Goal: Check status: Check status

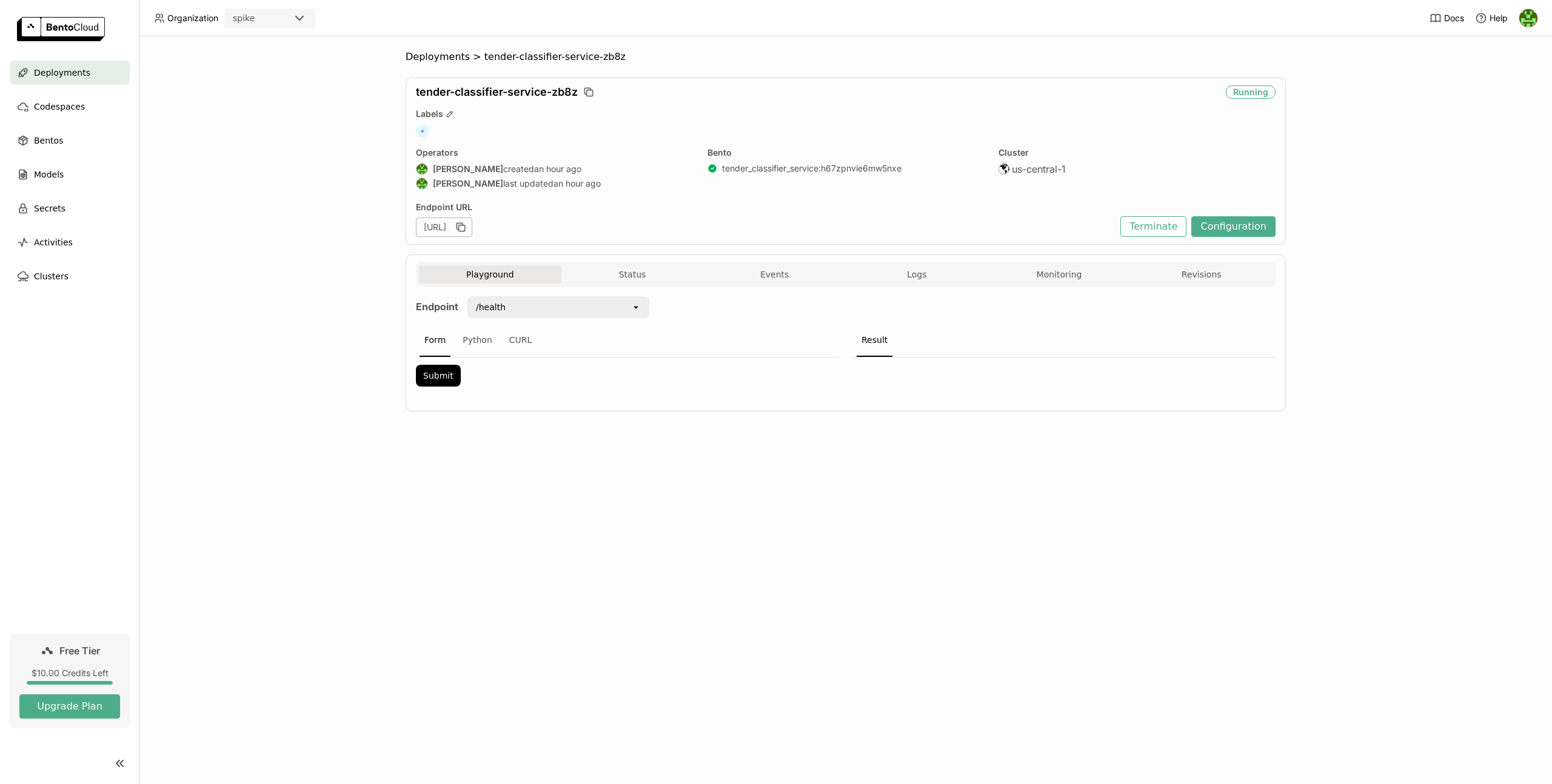
click at [119, 69] on div "Deployments" at bounding box center [70, 72] width 120 height 24
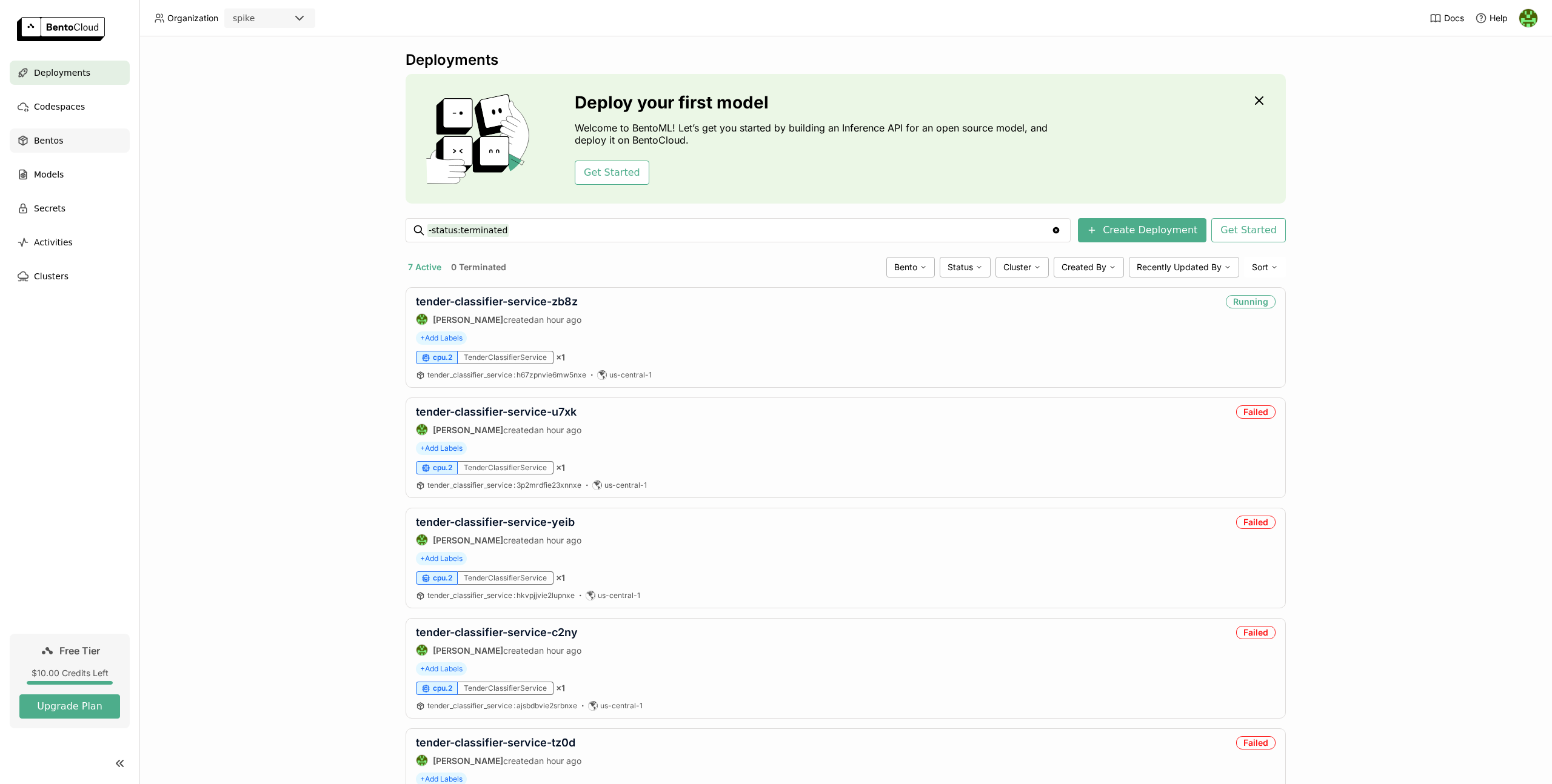
click at [55, 149] on div "Bentos" at bounding box center [70, 140] width 120 height 24
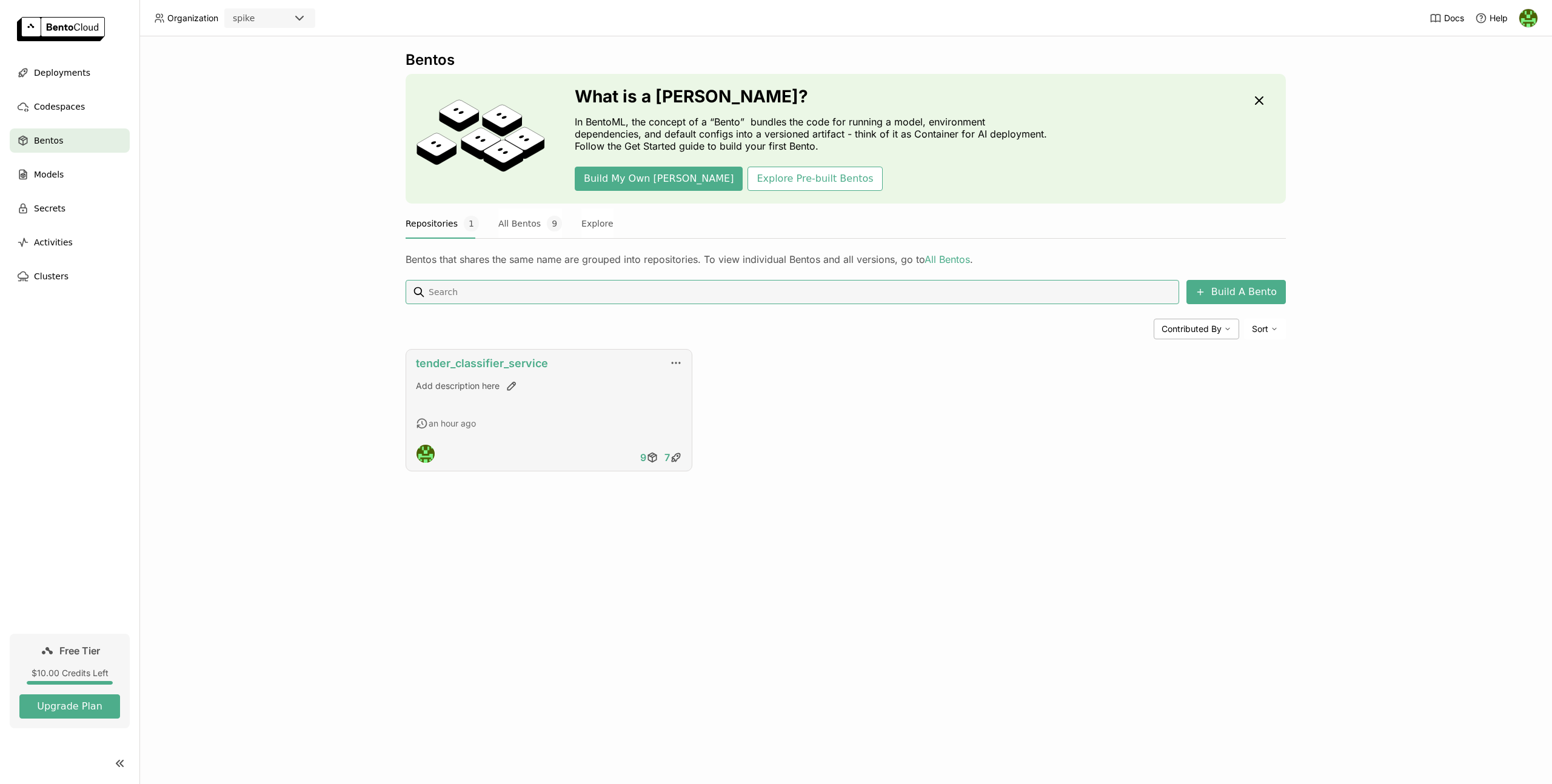
click at [521, 362] on link "tender_classifier_service" at bounding box center [482, 363] width 132 height 13
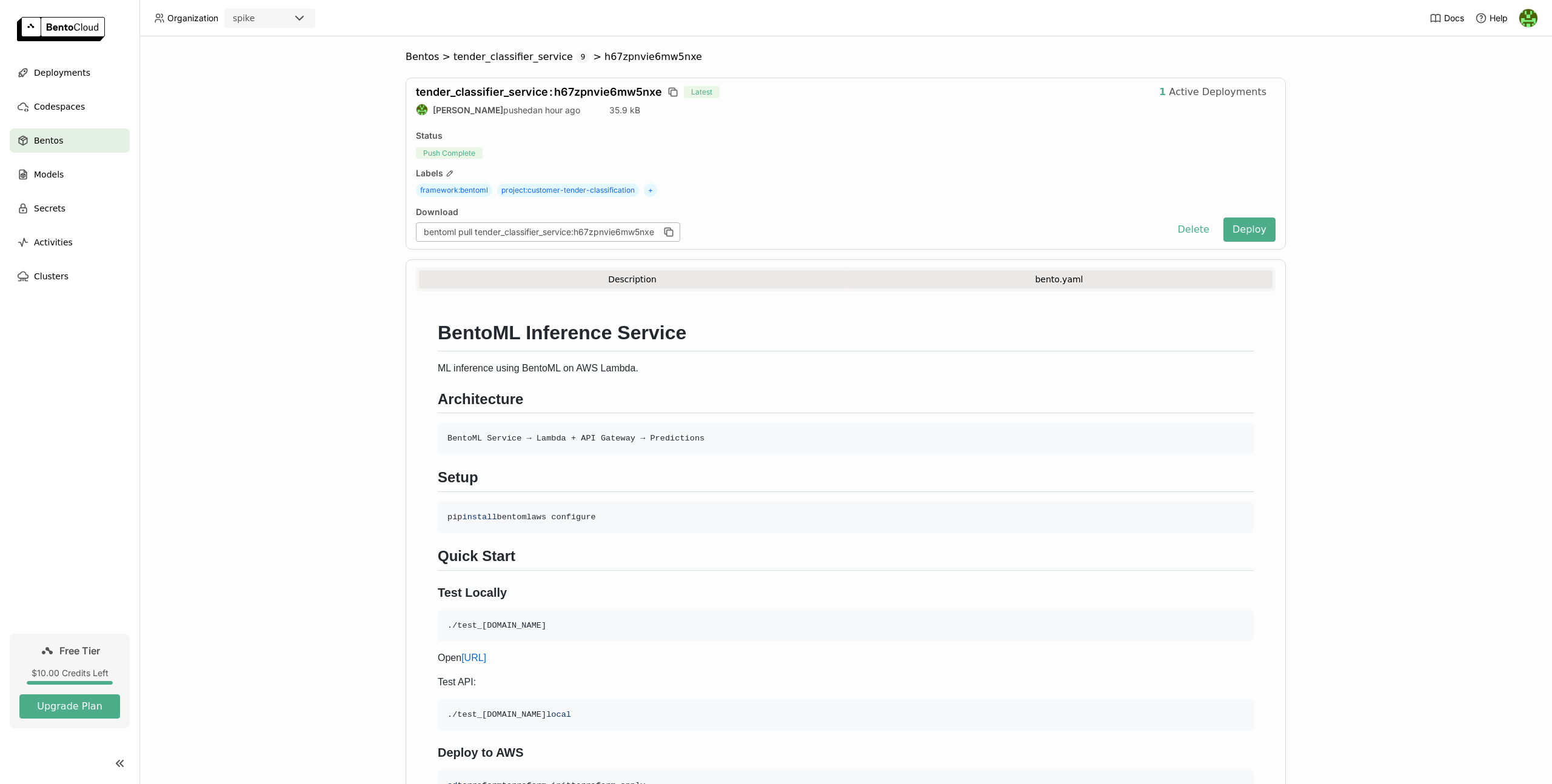
click at [1062, 281] on button "bento.yaml" at bounding box center [1059, 279] width 427 height 18
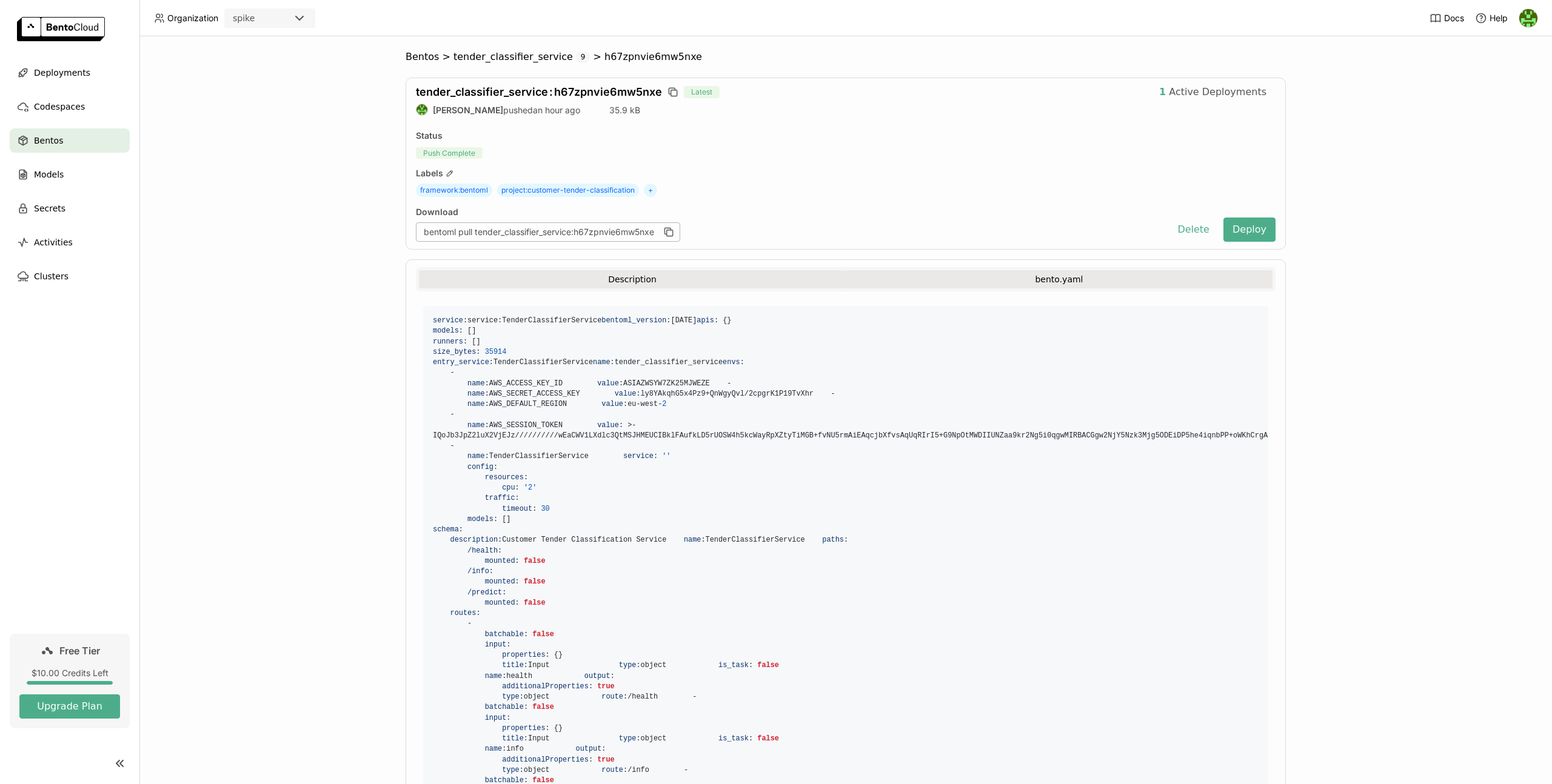
click at [783, 283] on button "Description" at bounding box center [632, 279] width 427 height 18
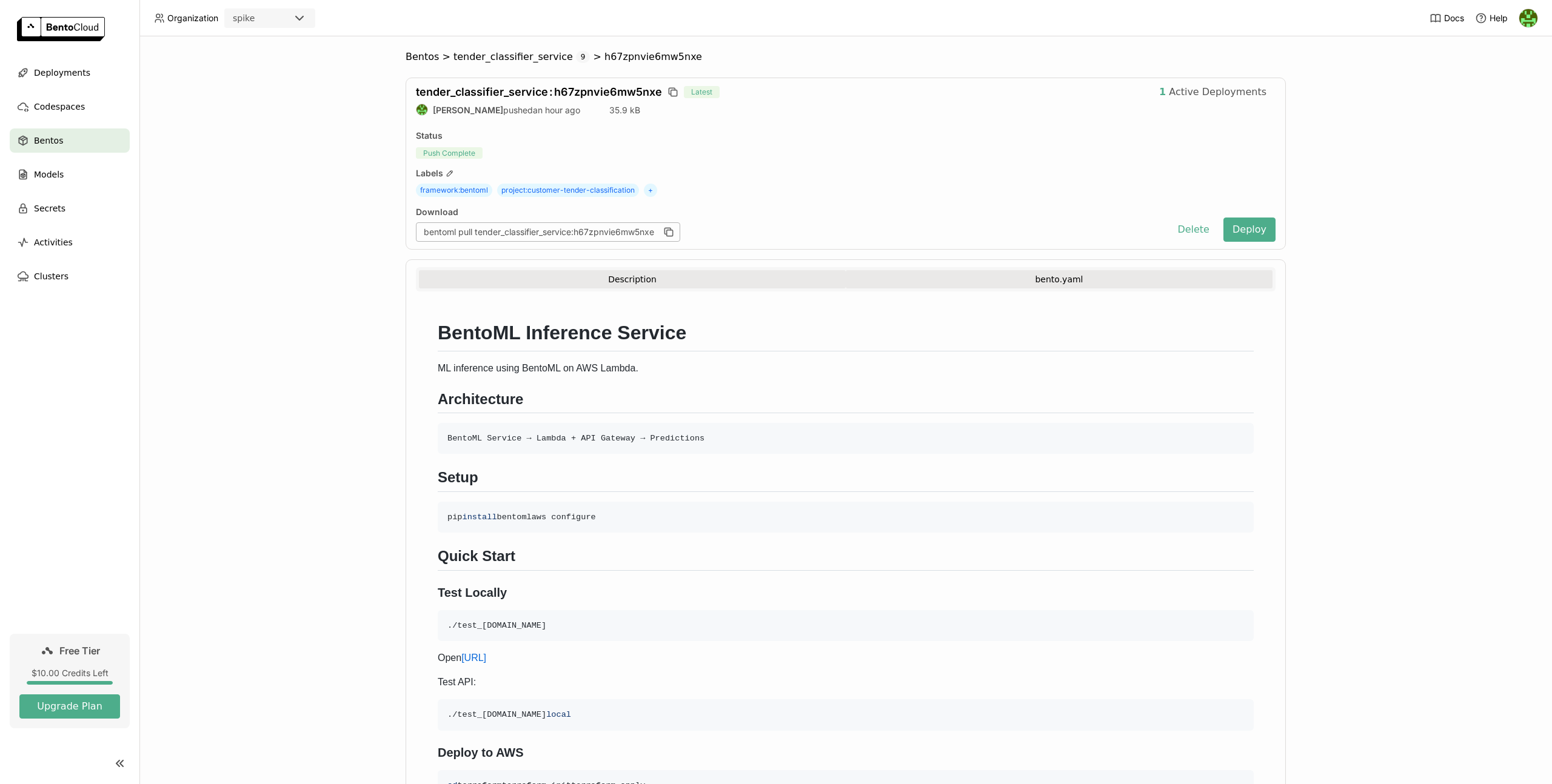
click at [906, 281] on button "bento.yaml" at bounding box center [1059, 279] width 427 height 18
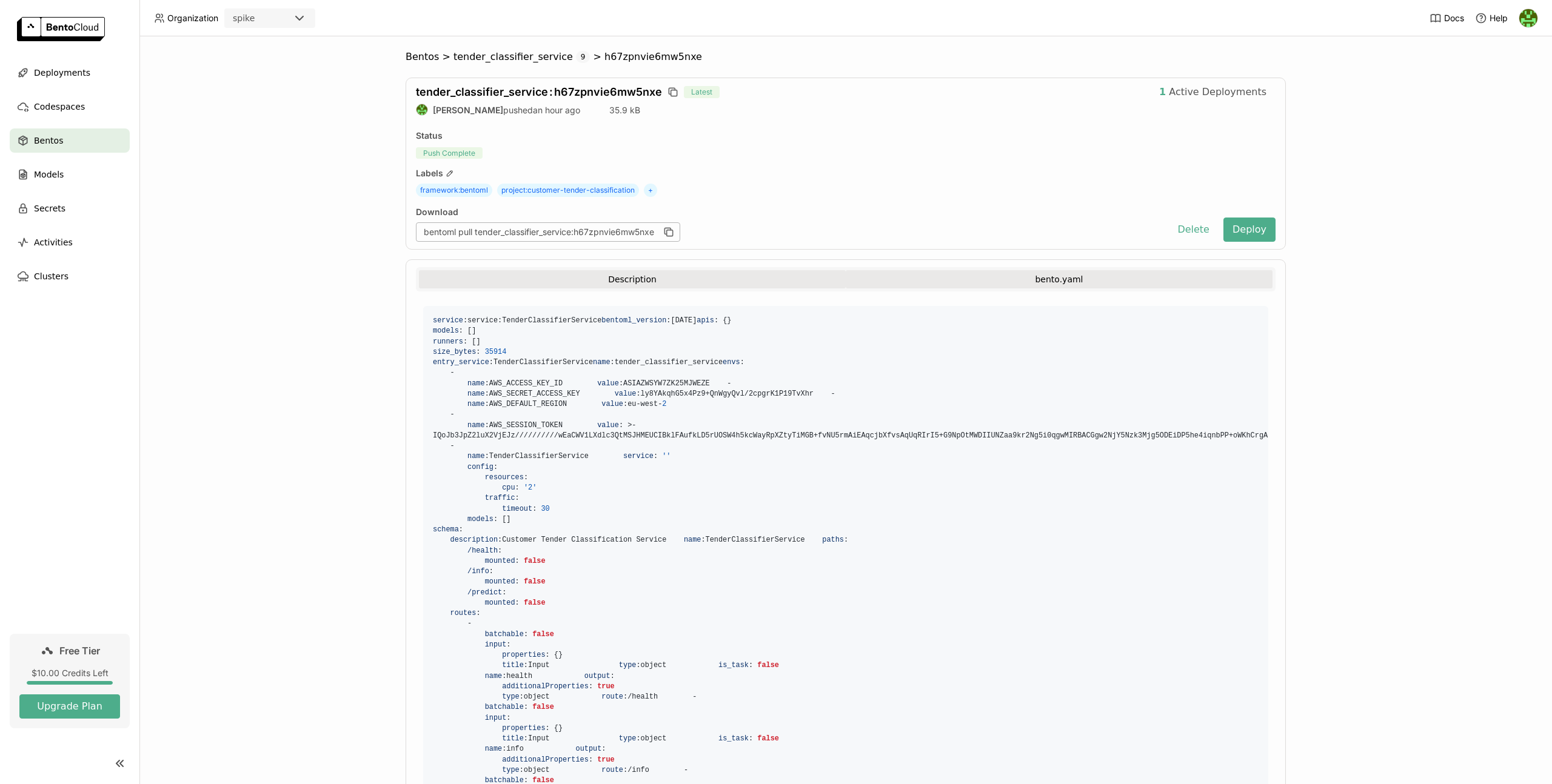
click at [835, 281] on button "Description" at bounding box center [632, 279] width 427 height 18
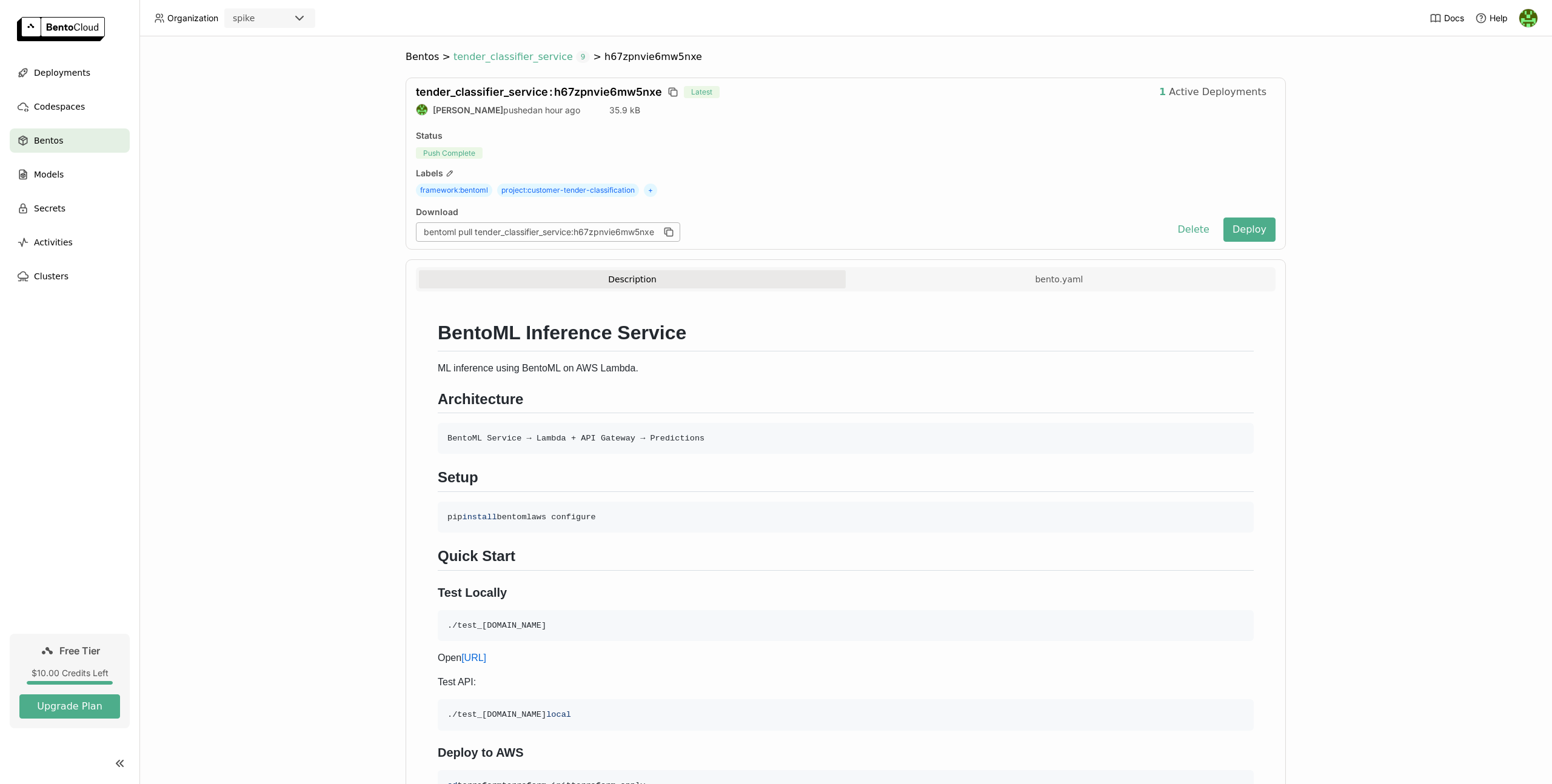
click at [523, 55] on span "tender_classifier_service" at bounding box center [513, 57] width 119 height 12
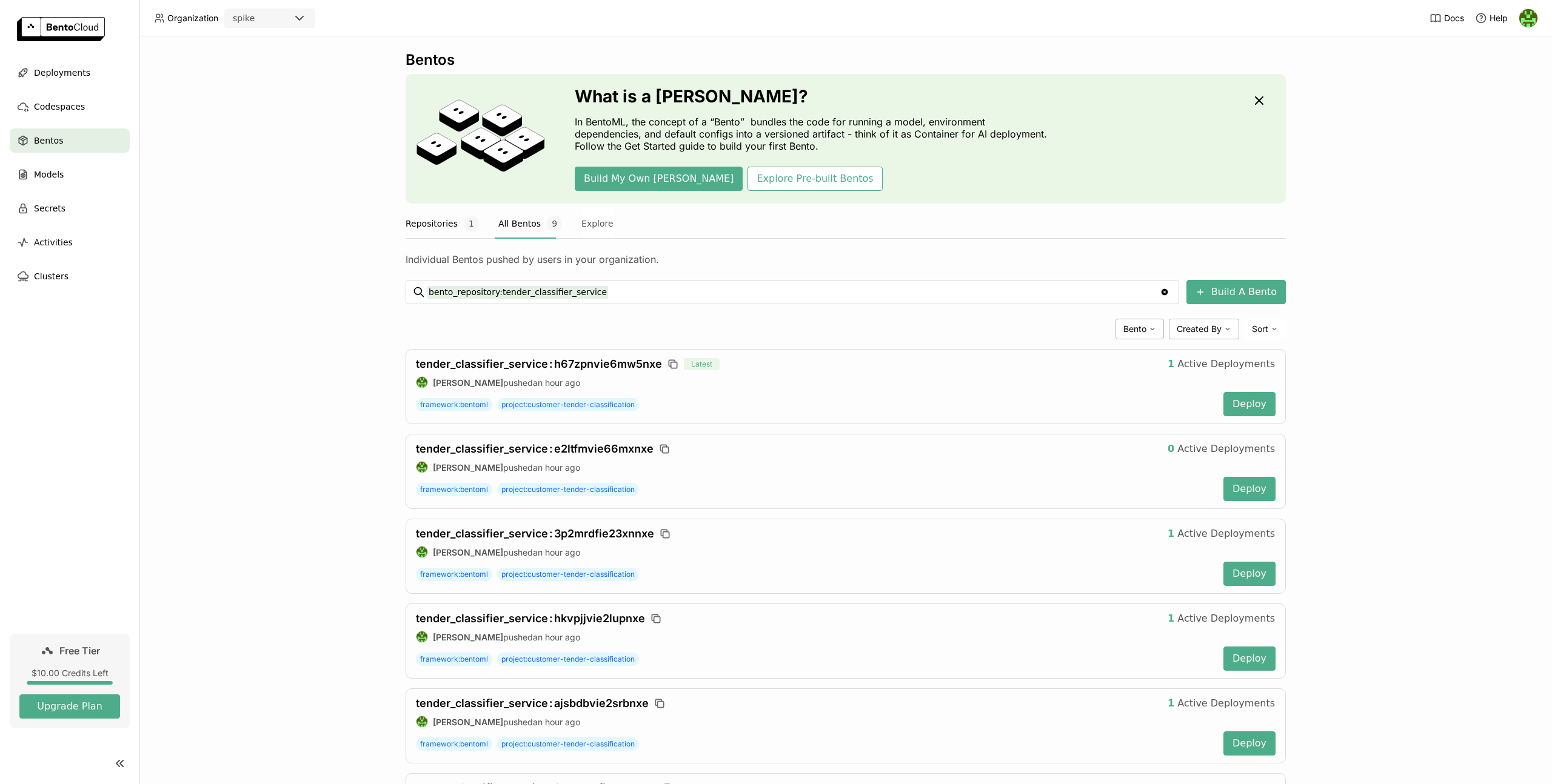
click at [464, 235] on button "Repositories 1" at bounding box center [442, 224] width 73 height 30
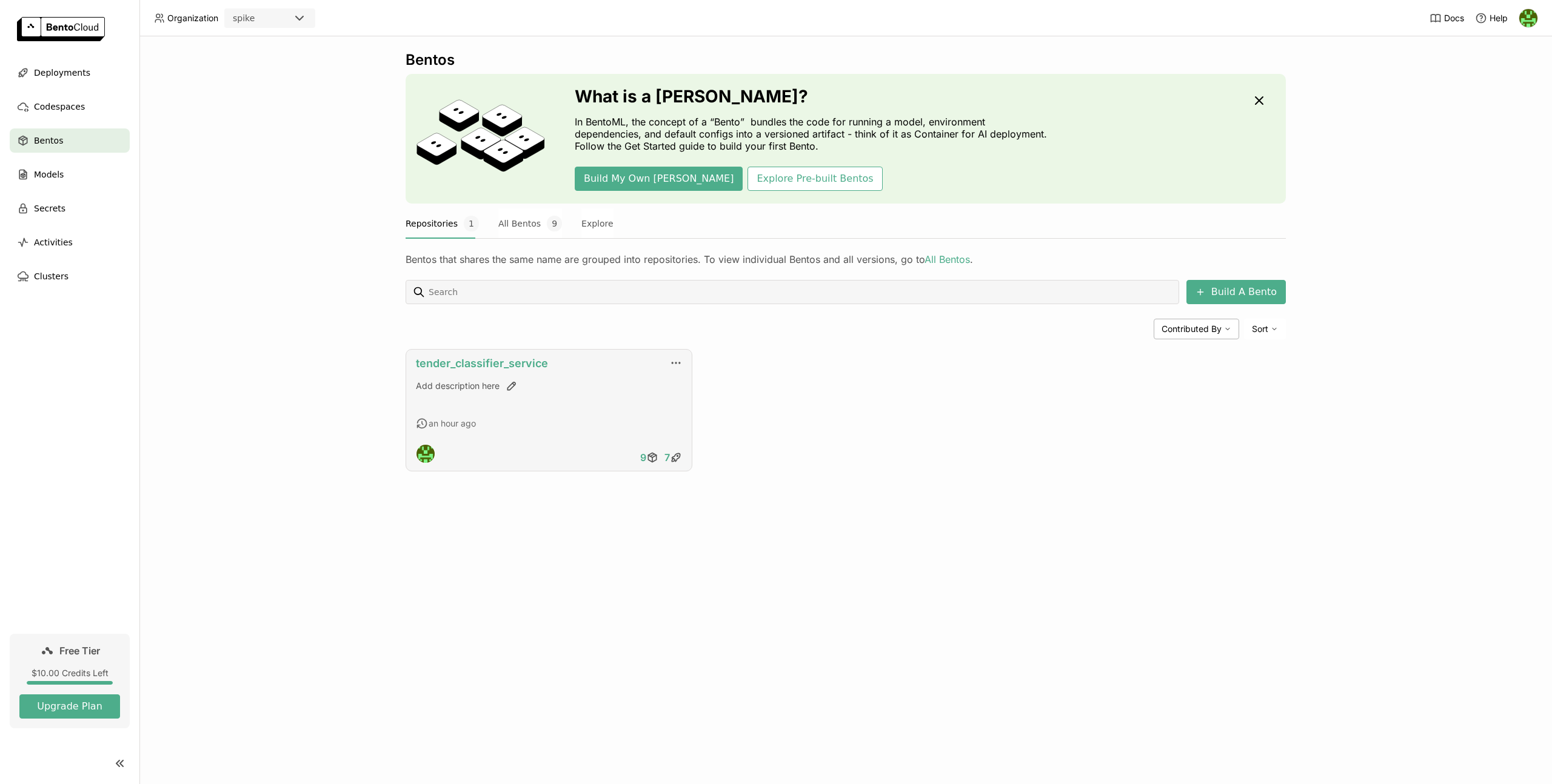
click at [518, 363] on link "tender_classifier_service" at bounding box center [482, 363] width 132 height 13
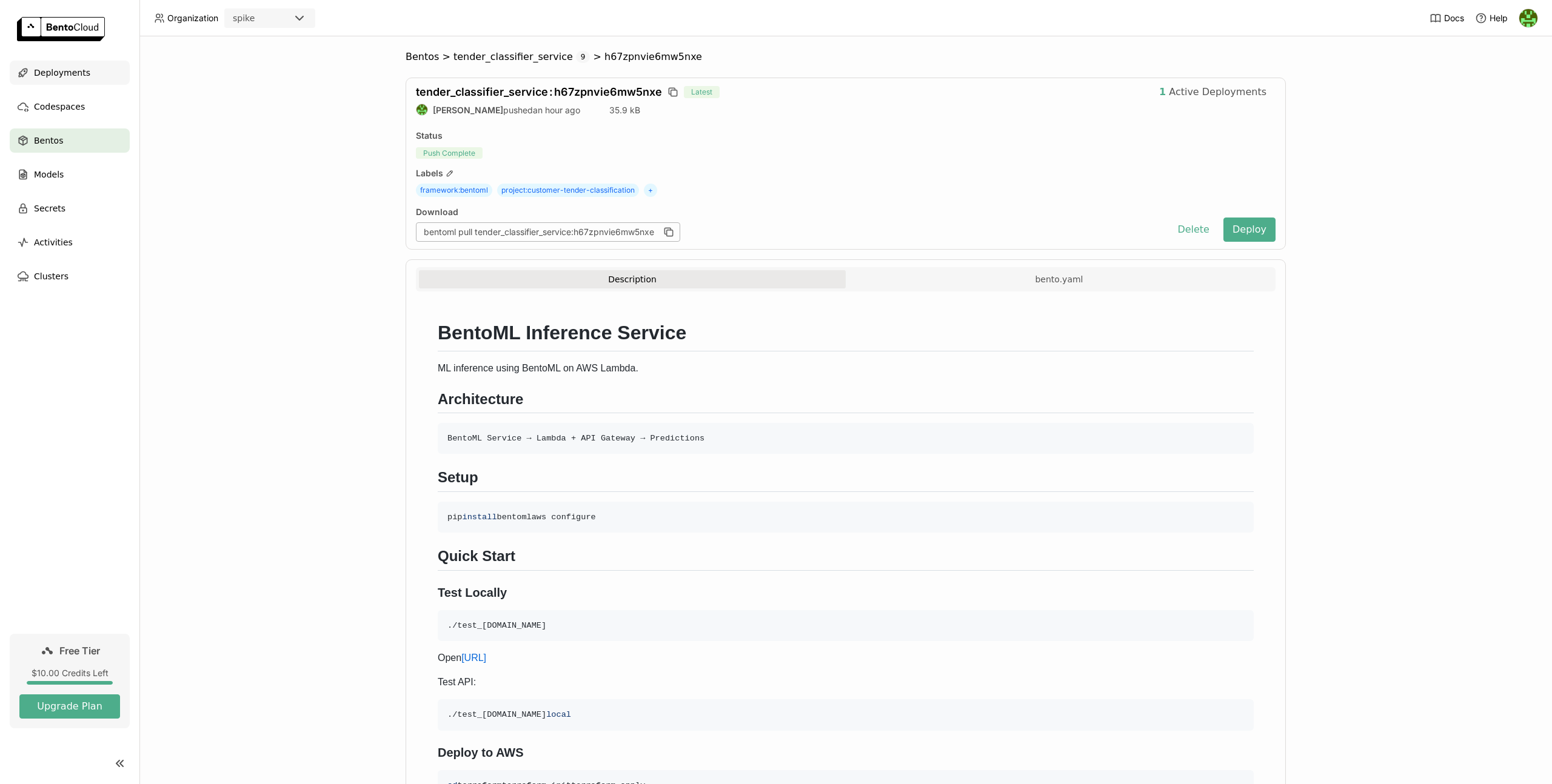
click at [84, 83] on div "Deployments" at bounding box center [70, 72] width 120 height 24
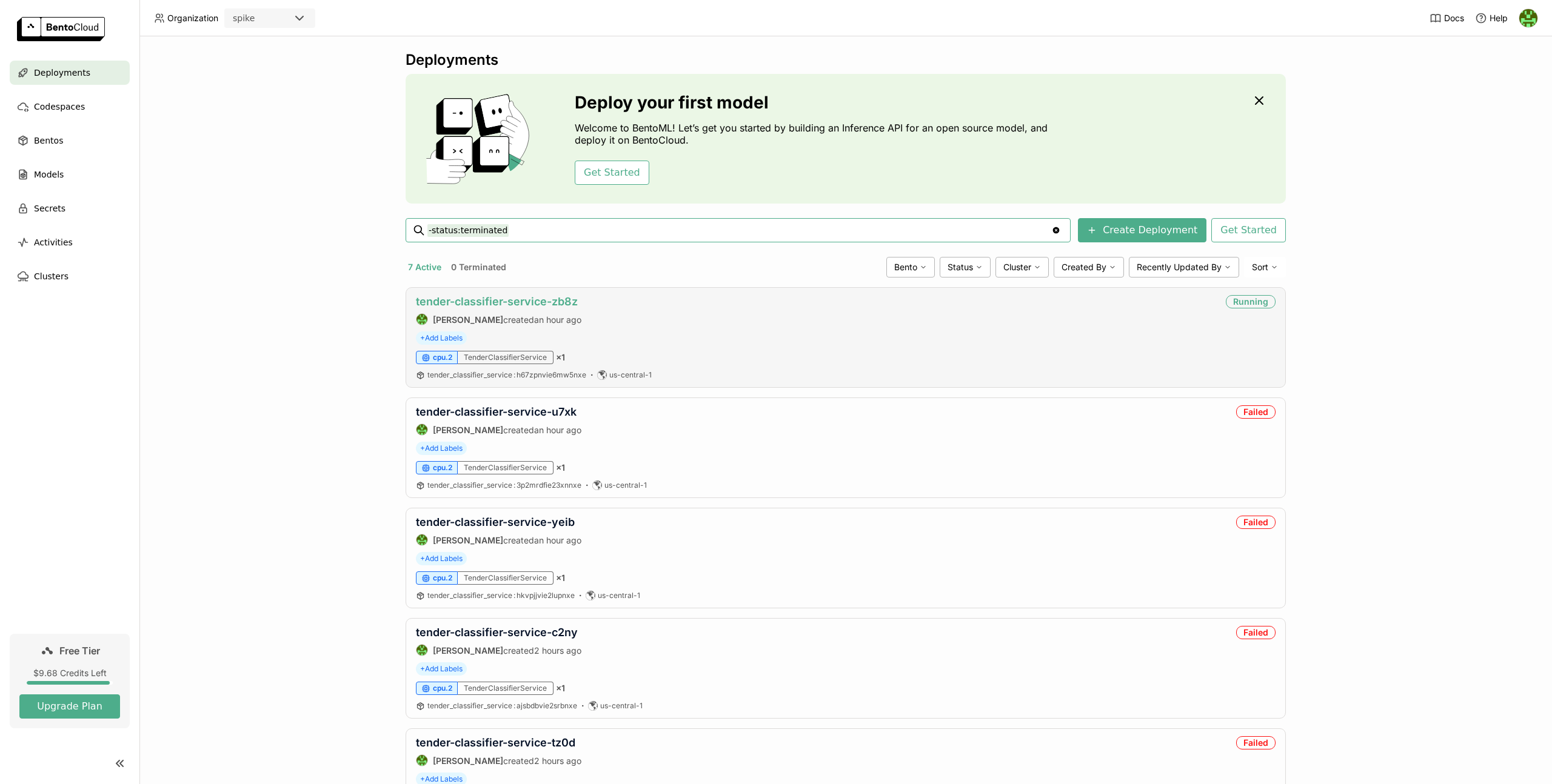
click at [509, 299] on link "tender-classifier-service-zb8z" at bounding box center [497, 301] width 162 height 13
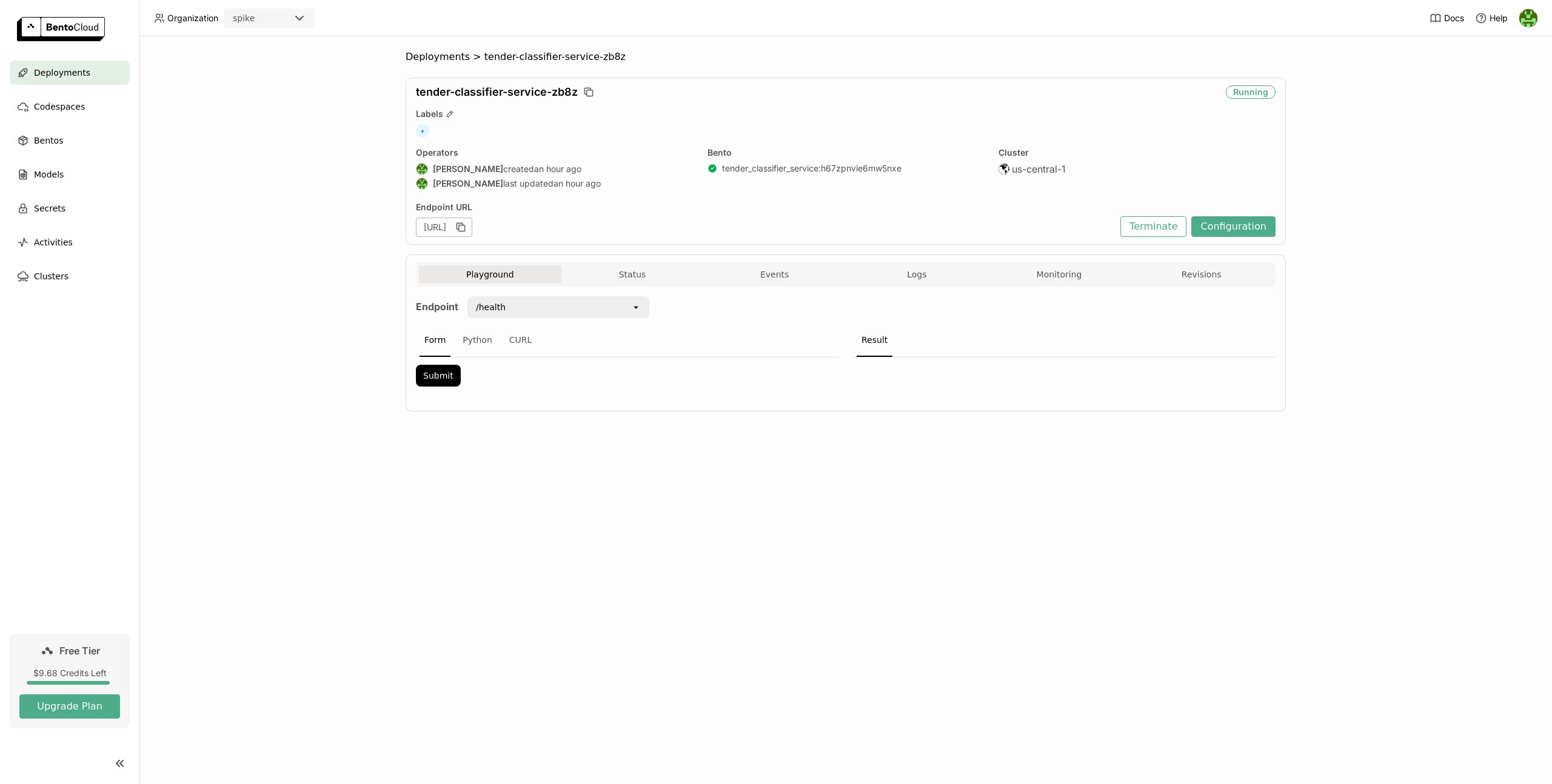
click at [1043, 286] on div "Playground Status Events Logs Monitoring Revisions" at bounding box center [846, 276] width 854 height 22
drag, startPoint x: 1044, startPoint y: 279, endPoint x: 563, endPoint y: 93, distance: 515.7
click at [1044, 279] on button "Monitoring" at bounding box center [1059, 275] width 142 height 18
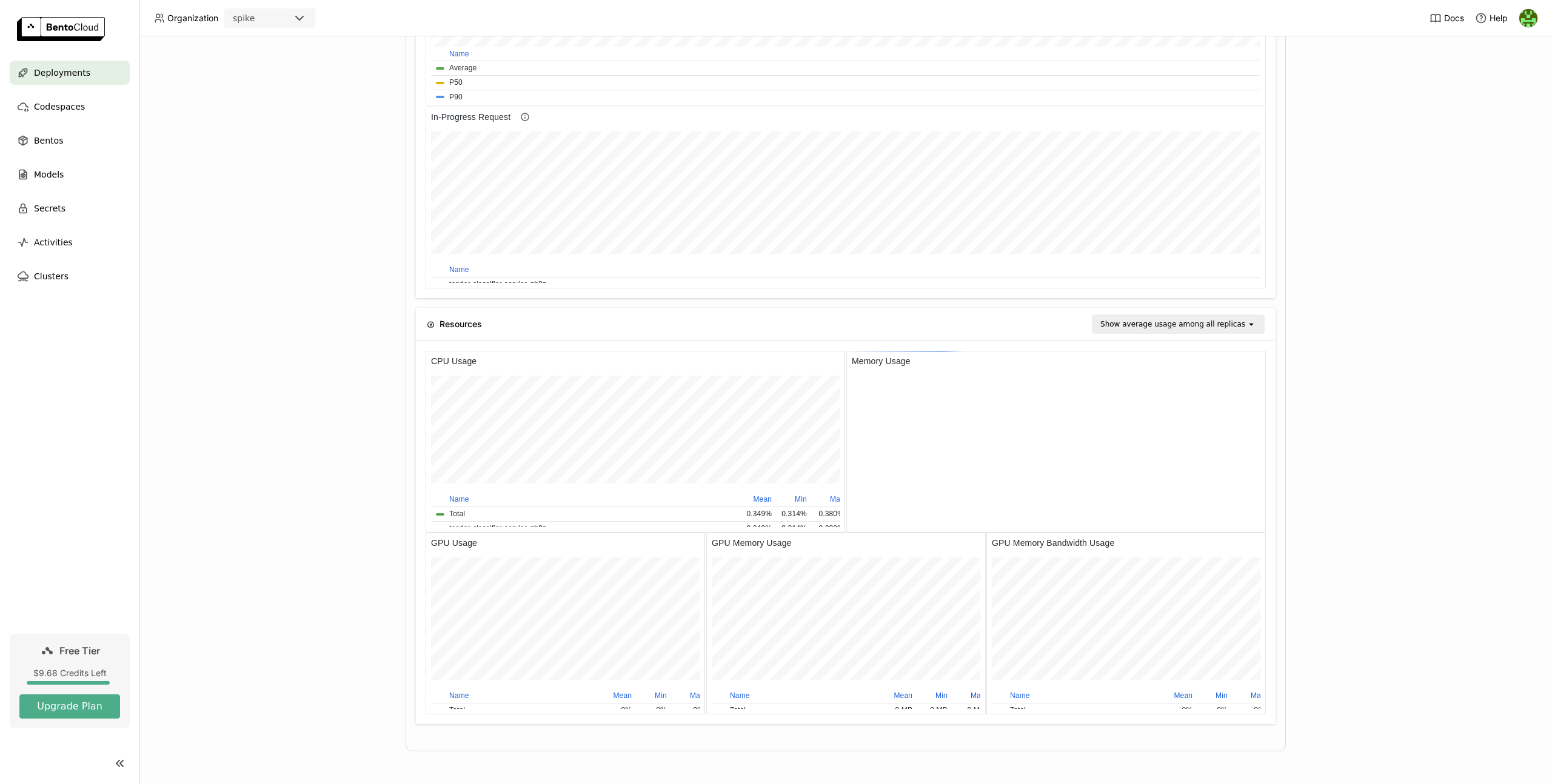
scroll to position [10, 10]
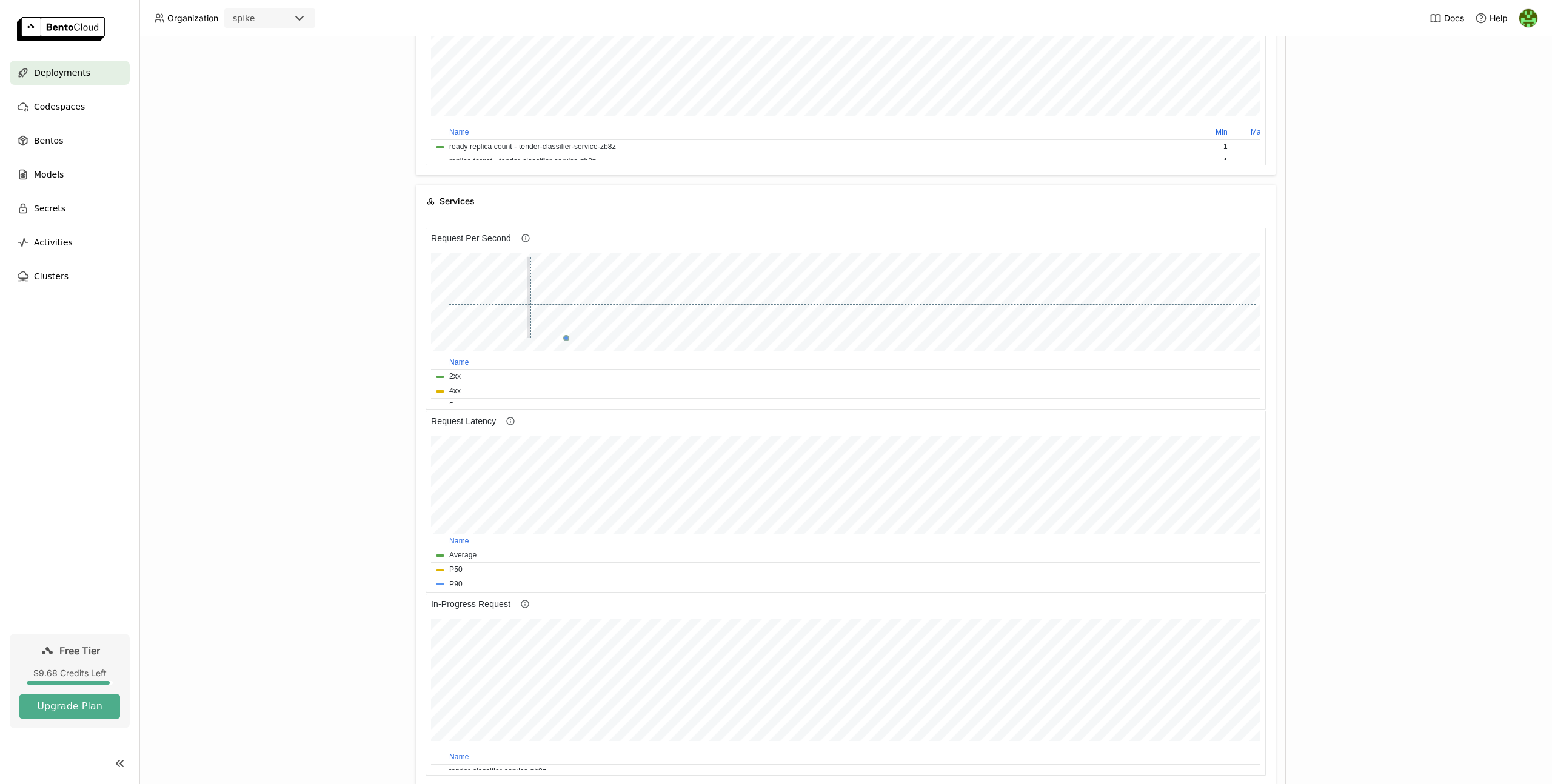
drag, startPoint x: 527, startPoint y: 326, endPoint x: 533, endPoint y: 306, distance: 20.9
click at [533, 306] on div at bounding box center [852, 298] width 807 height 81
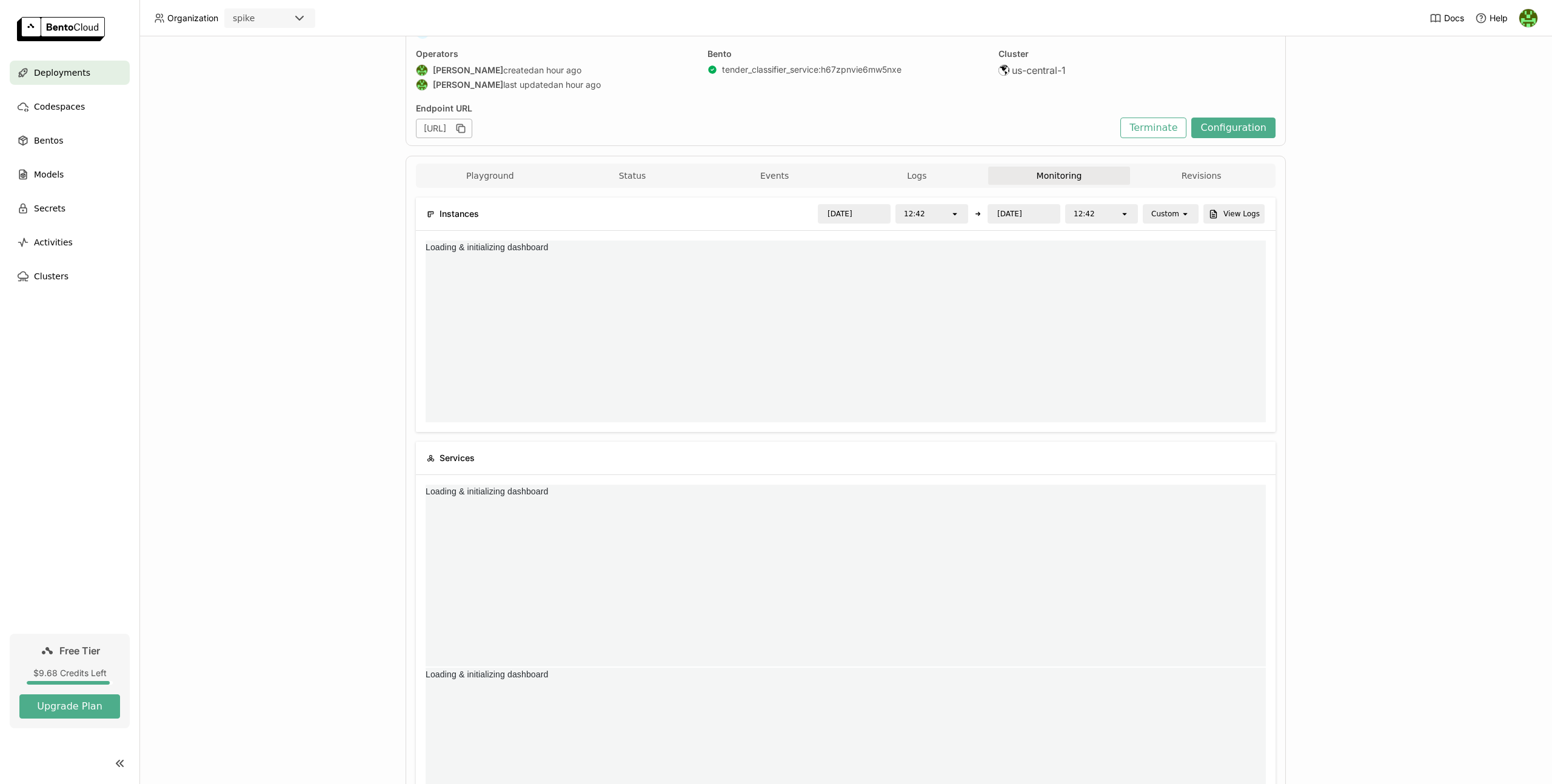
click at [1163, 213] on div "Custom" at bounding box center [1165, 214] width 28 height 12
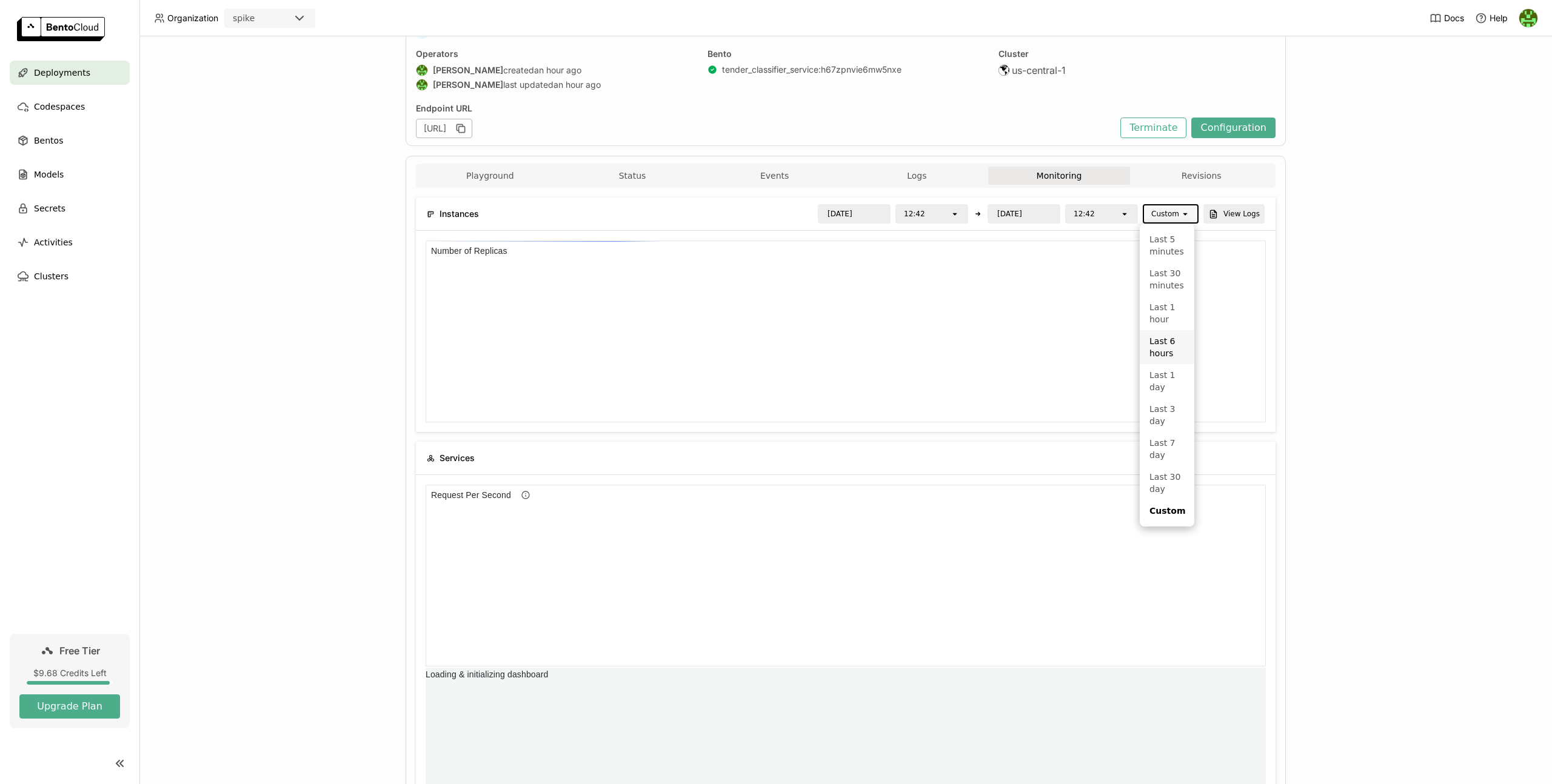
click at [1171, 350] on div "Last 6 hours" at bounding box center [1167, 347] width 35 height 24
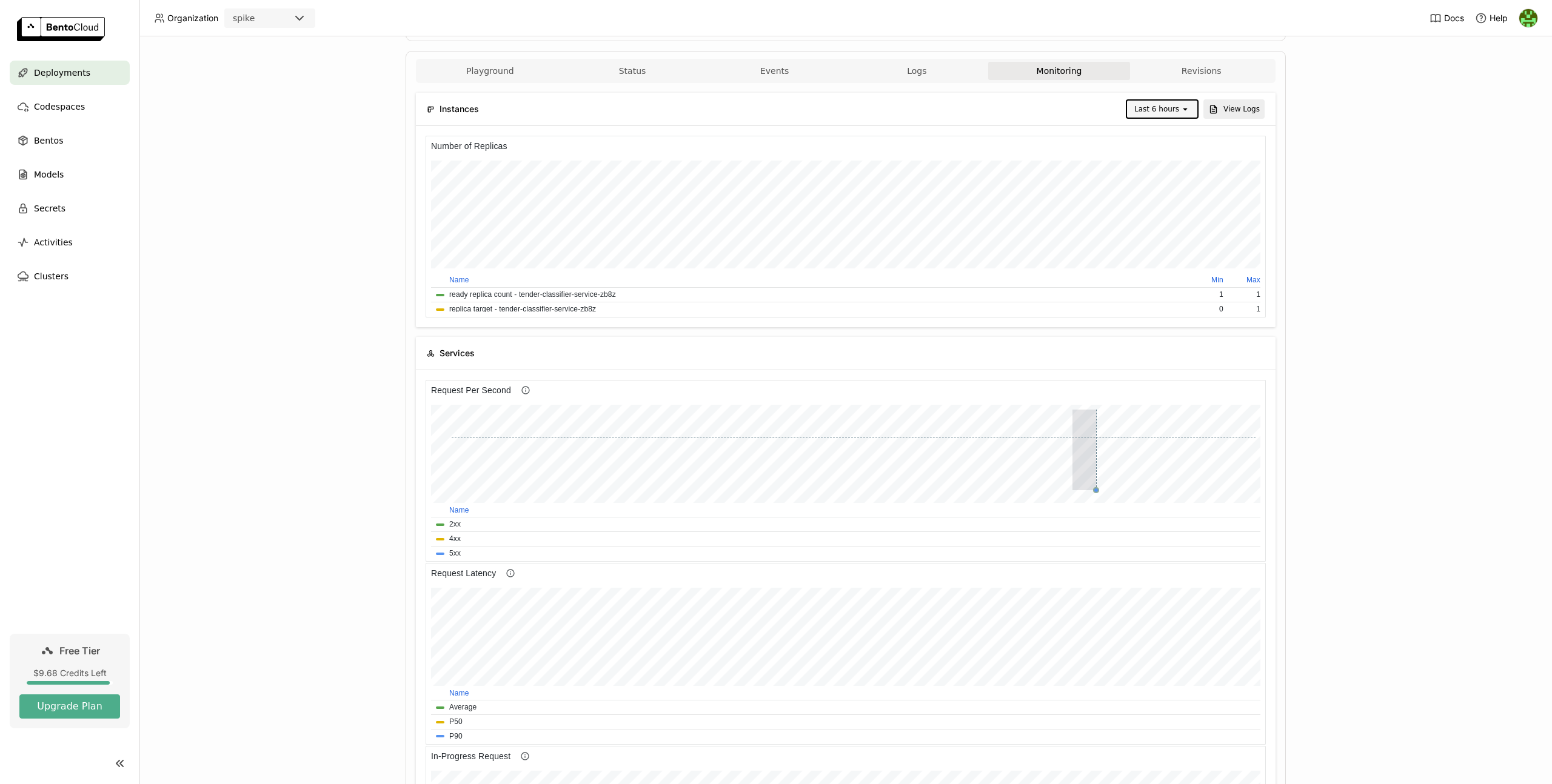
drag, startPoint x: 1072, startPoint y: 437, endPoint x: 1098, endPoint y: 436, distance: 26.0
click at [1098, 436] on div at bounding box center [854, 450] width 804 height 81
click at [1183, 72] on button "Revisions" at bounding box center [1202, 72] width 142 height 18
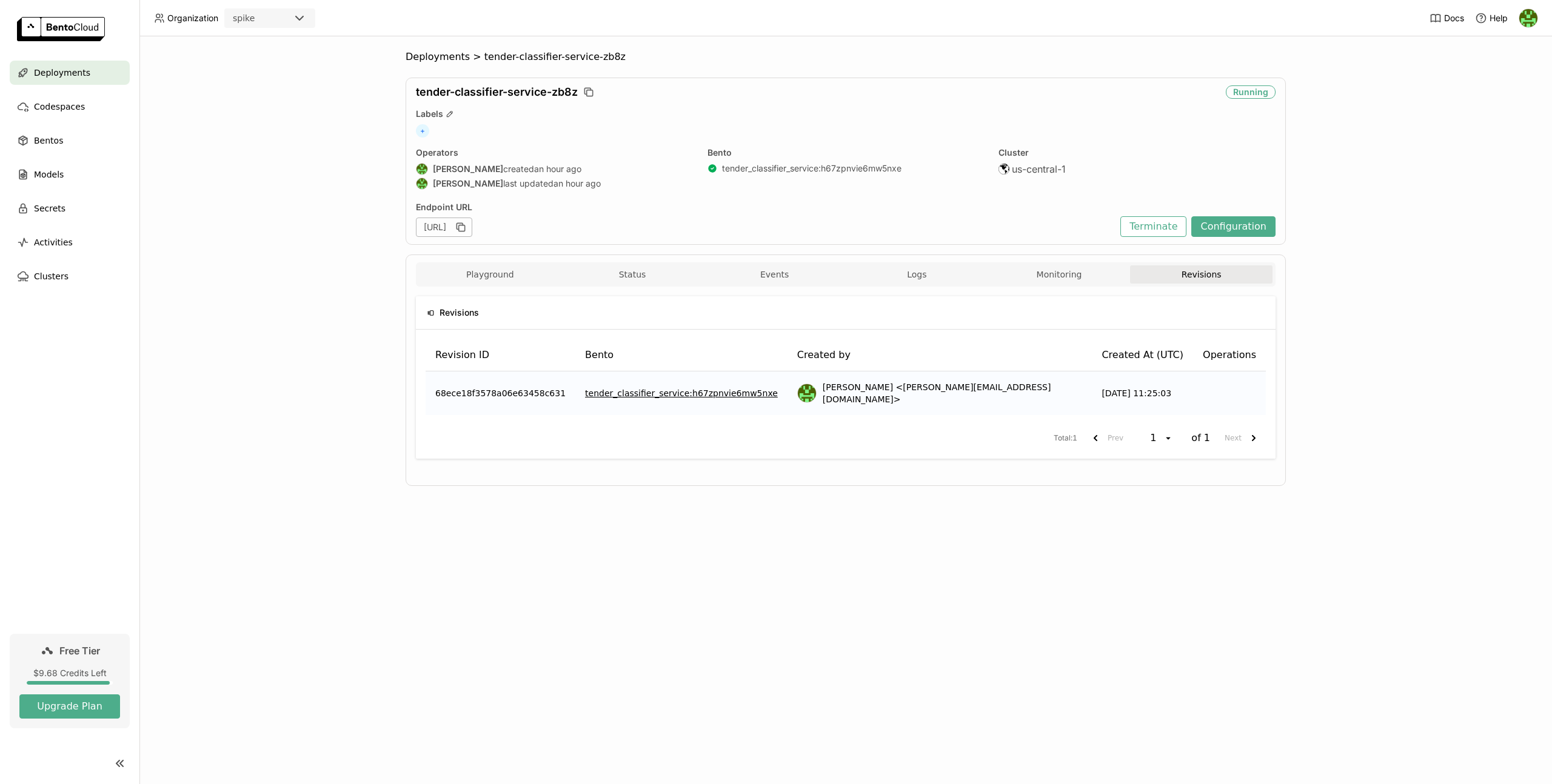
drag, startPoint x: 1040, startPoint y: 273, endPoint x: 935, endPoint y: 322, distance: 115.9
click at [1039, 272] on button "Monitoring" at bounding box center [1059, 275] width 142 height 18
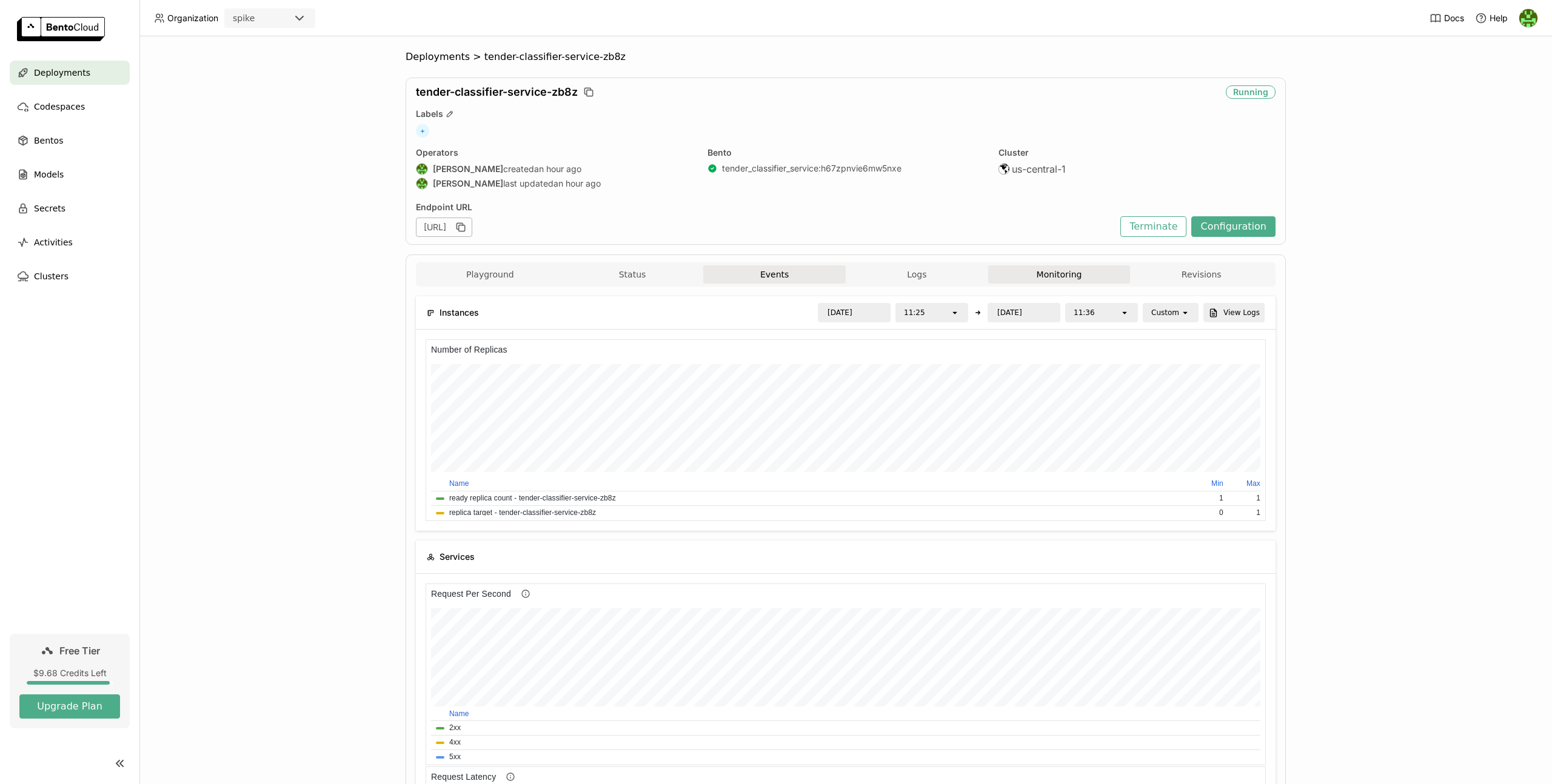
click at [822, 274] on button "Events" at bounding box center [775, 275] width 142 height 18
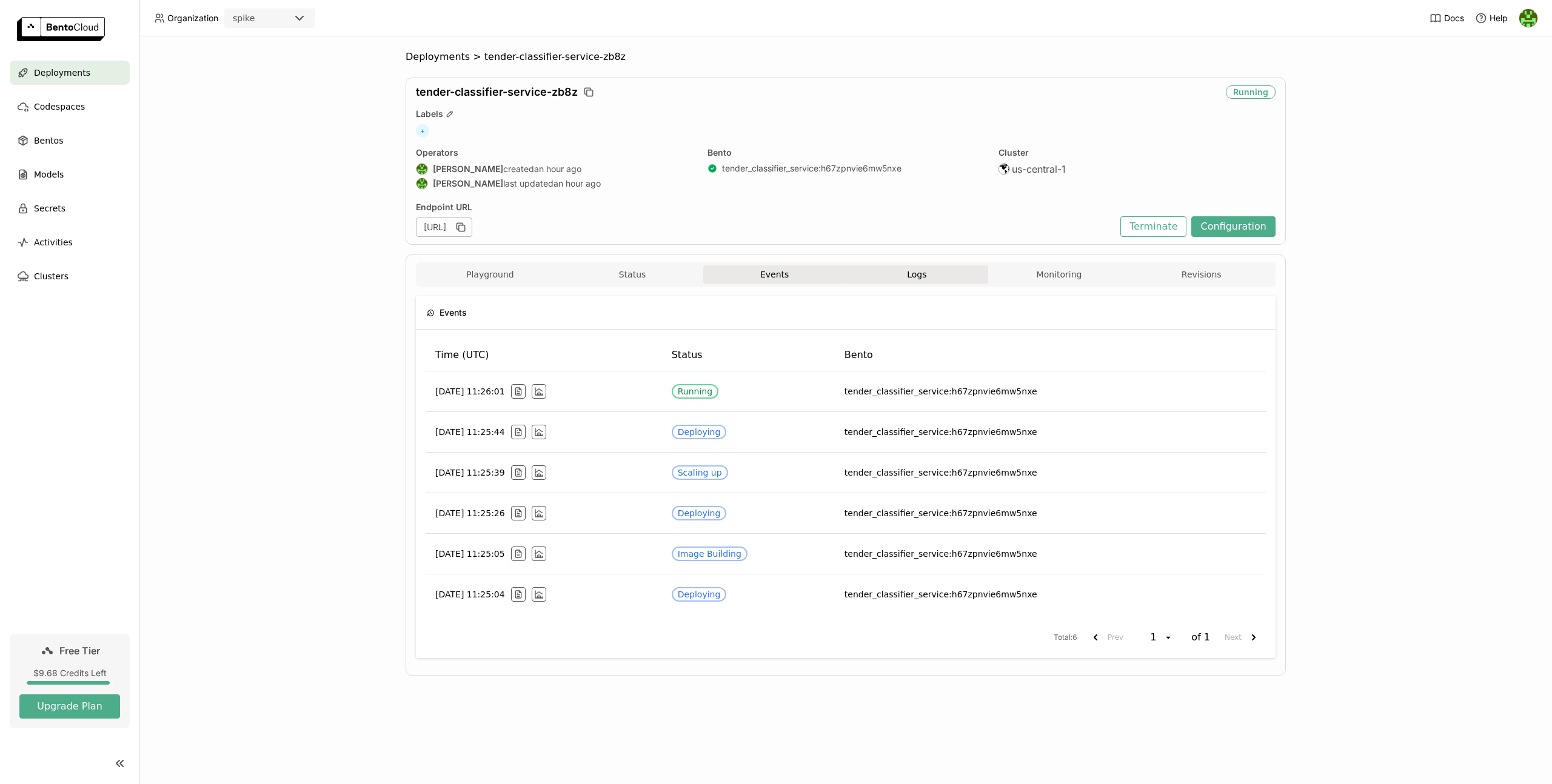
click at [891, 275] on button "Logs" at bounding box center [917, 275] width 142 height 18
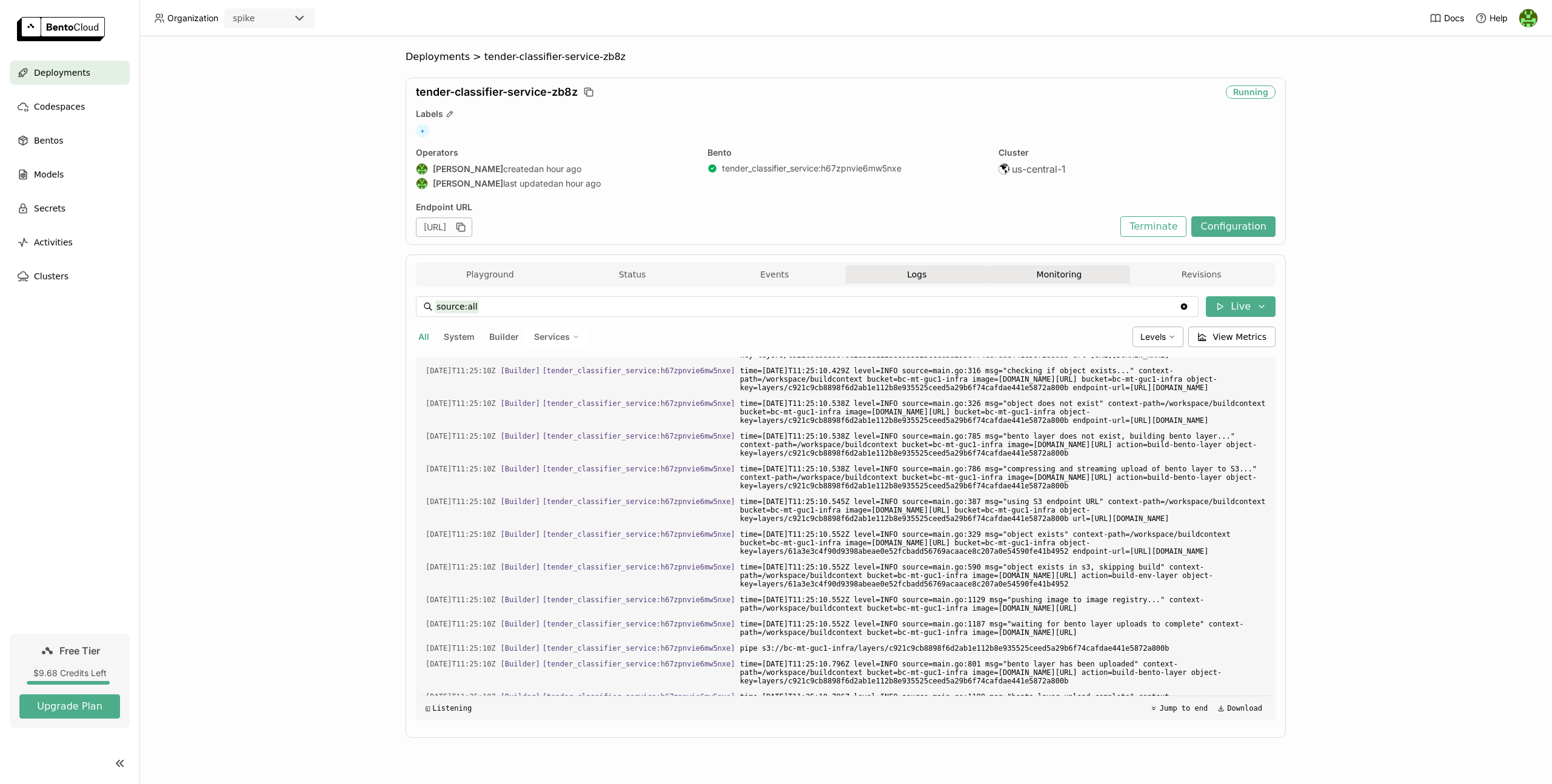
click at [1021, 277] on button "Monitoring" at bounding box center [1059, 275] width 142 height 18
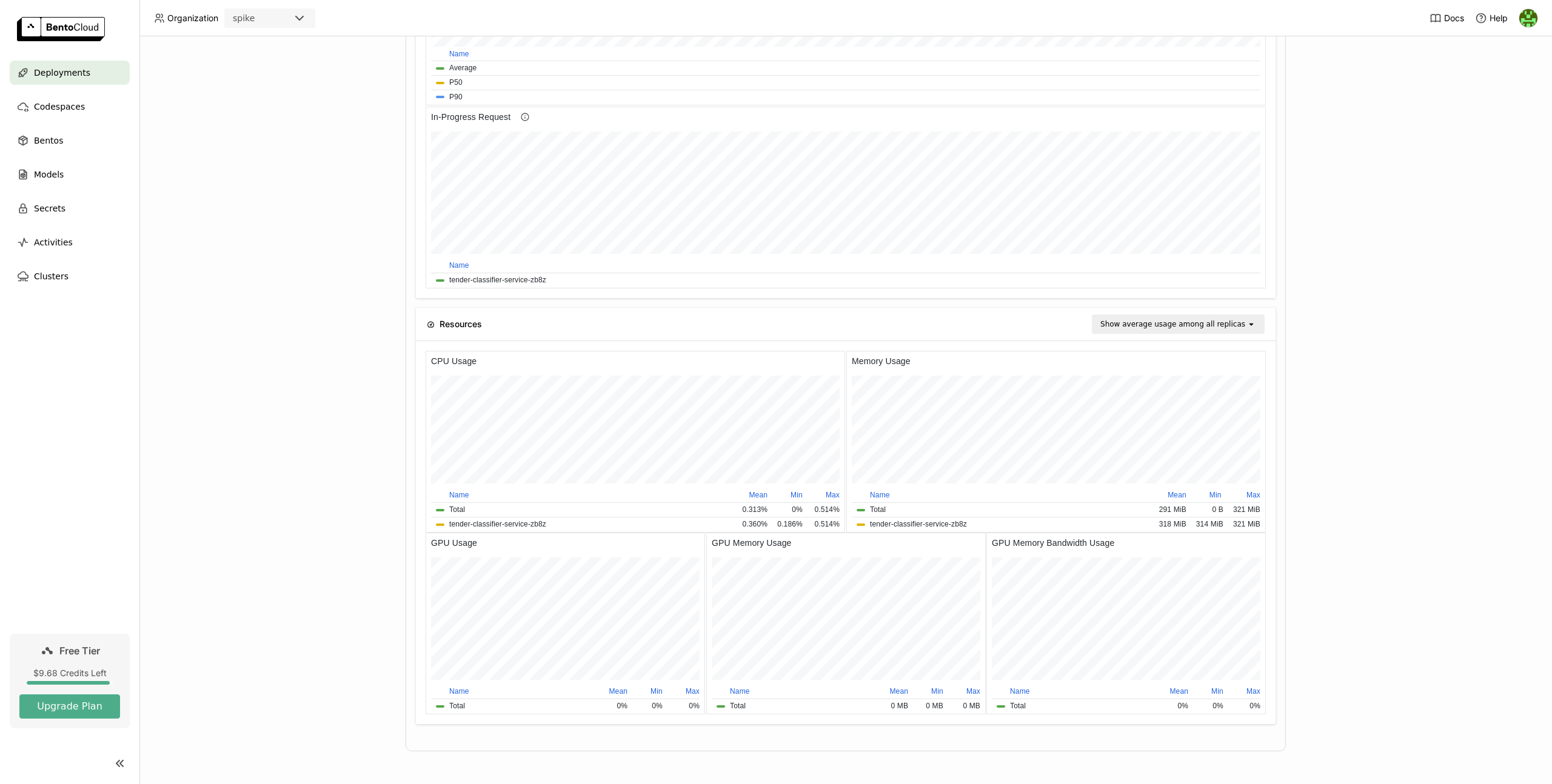
click at [1311, 359] on div "Deployments > tender-classifier-service-zb8z tender-classifier-service-zb8z Run…" at bounding box center [846, 410] width 1413 height 747
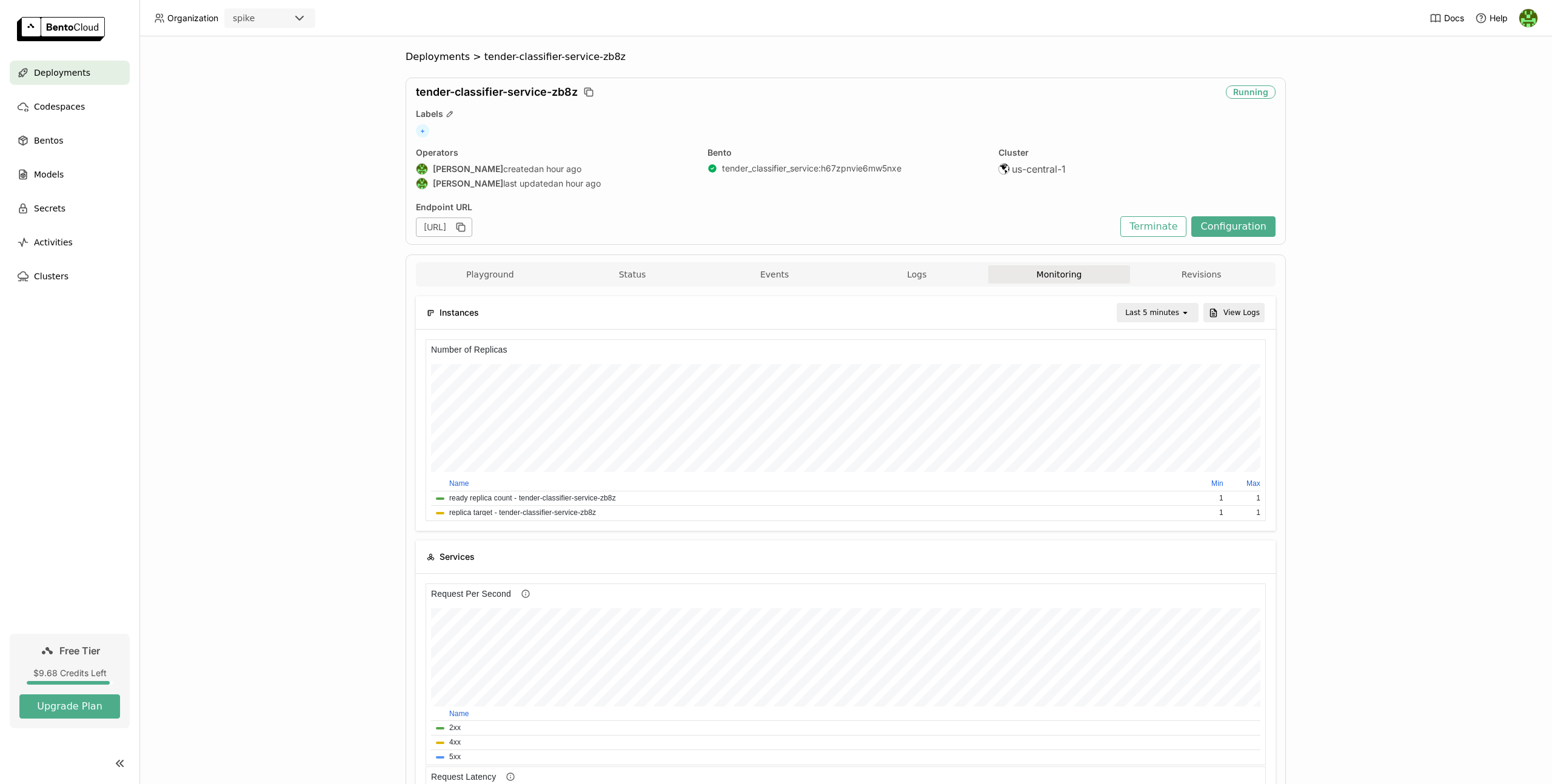
scroll to position [5, 5]
click at [533, 282] on button "Playground" at bounding box center [490, 275] width 142 height 18
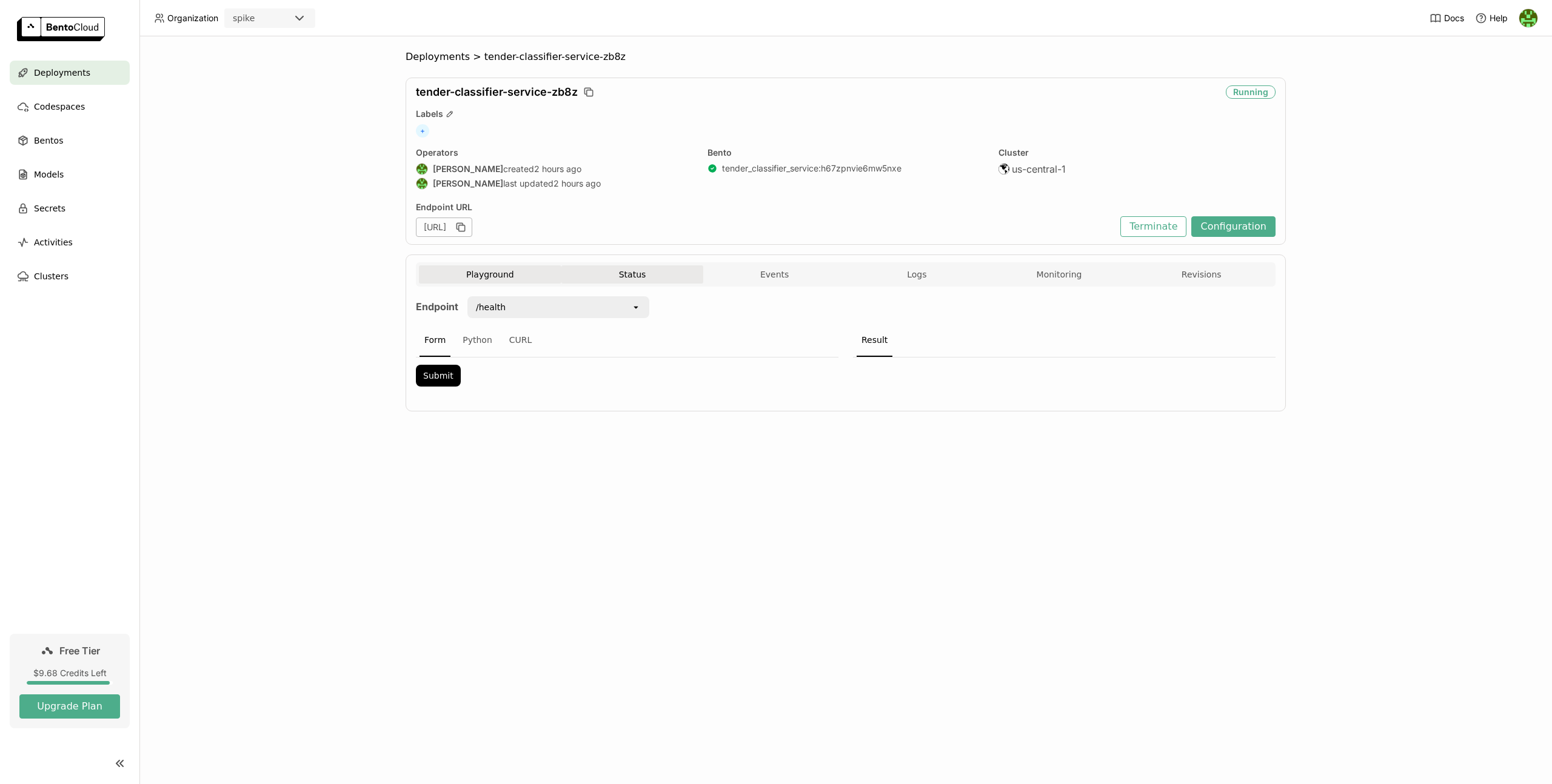
click at [649, 270] on button "Status" at bounding box center [632, 275] width 142 height 18
click at [981, 260] on div "Playground Status Events Logs Monitoring Revisions Endpoint /health open Form P…" at bounding box center [845, 363] width 880 height 218
click at [963, 271] on button "Logs" at bounding box center [917, 275] width 142 height 18
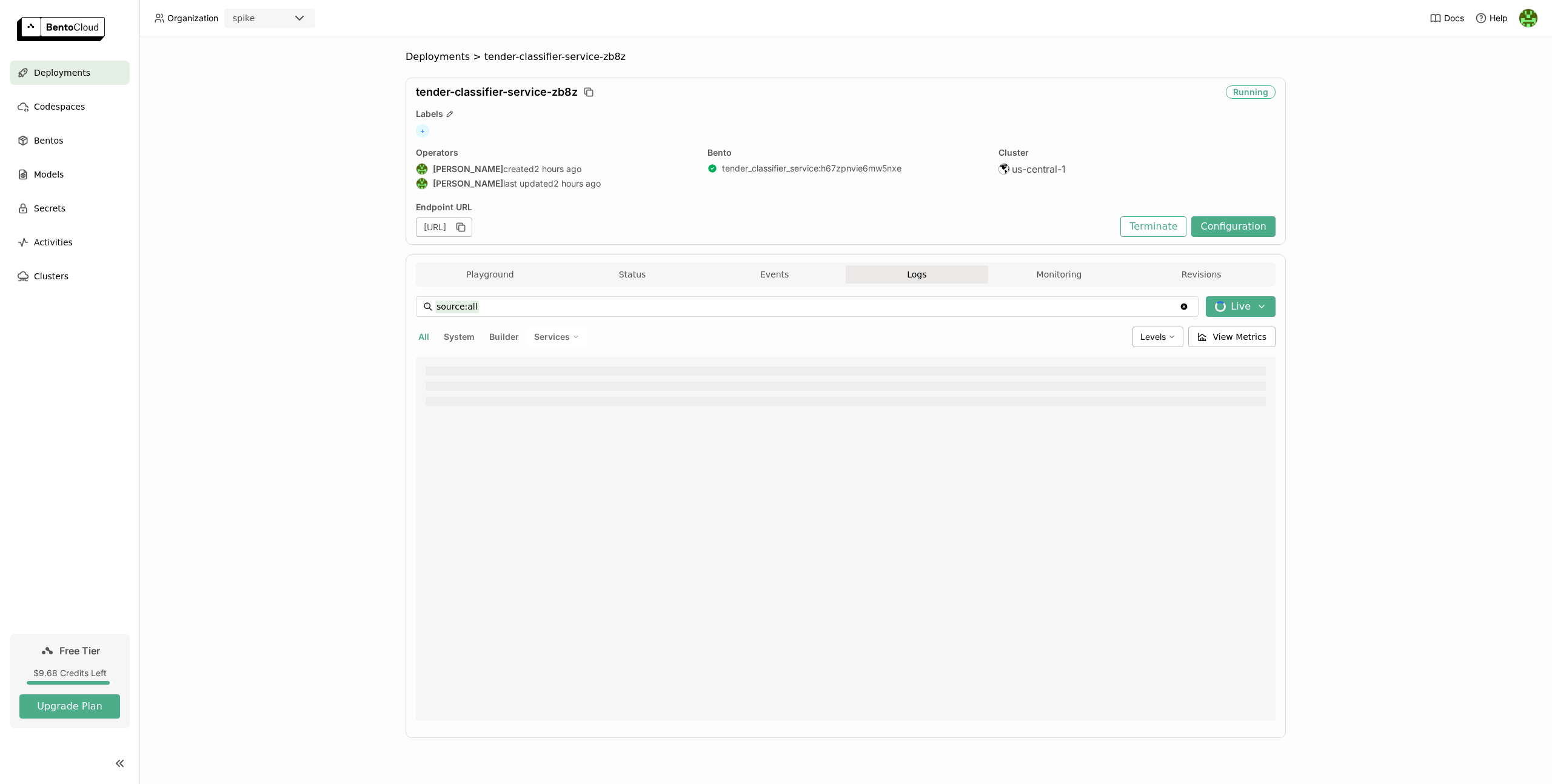
click at [1083, 308] on input "source:all" at bounding box center [807, 307] width 744 height 20
click at [1373, 312] on div "Deployments > tender-classifier-service-zb8z tender-classifier-service-zb8z Run…" at bounding box center [846, 410] width 1413 height 747
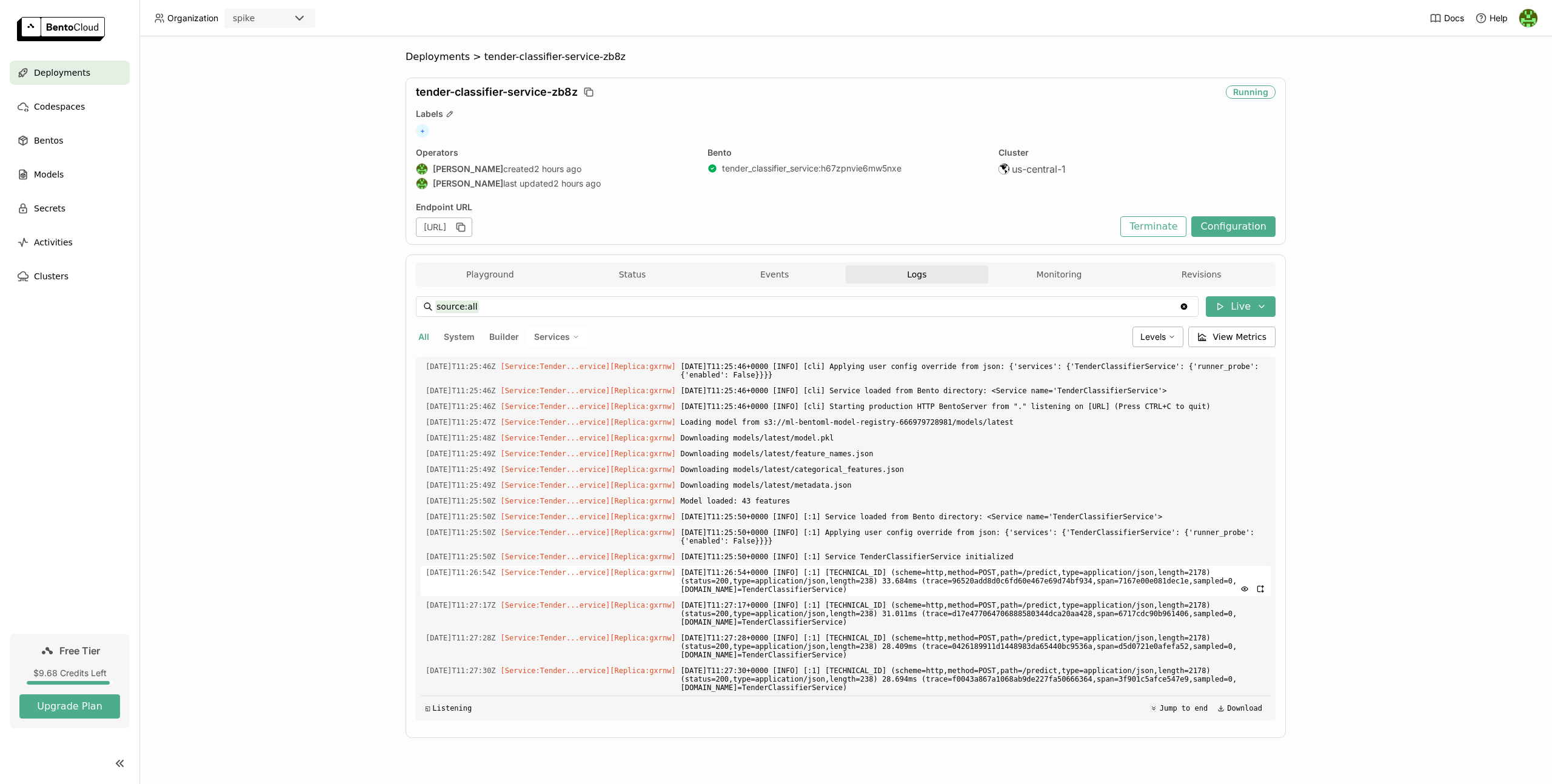
scroll to position [1882, 0]
drag, startPoint x: 1063, startPoint y: 285, endPoint x: 1058, endPoint y: 290, distance: 7.1
click at [1061, 284] on div "Playground Status Events Logs Monitoring Revisions" at bounding box center [846, 276] width 854 height 22
click at [1050, 287] on div "source:all source:all Clear value Live All System Builder Services Levels View …" at bounding box center [845, 508] width 860 height 444
click at [1042, 277] on button "Monitoring" at bounding box center [1059, 275] width 142 height 18
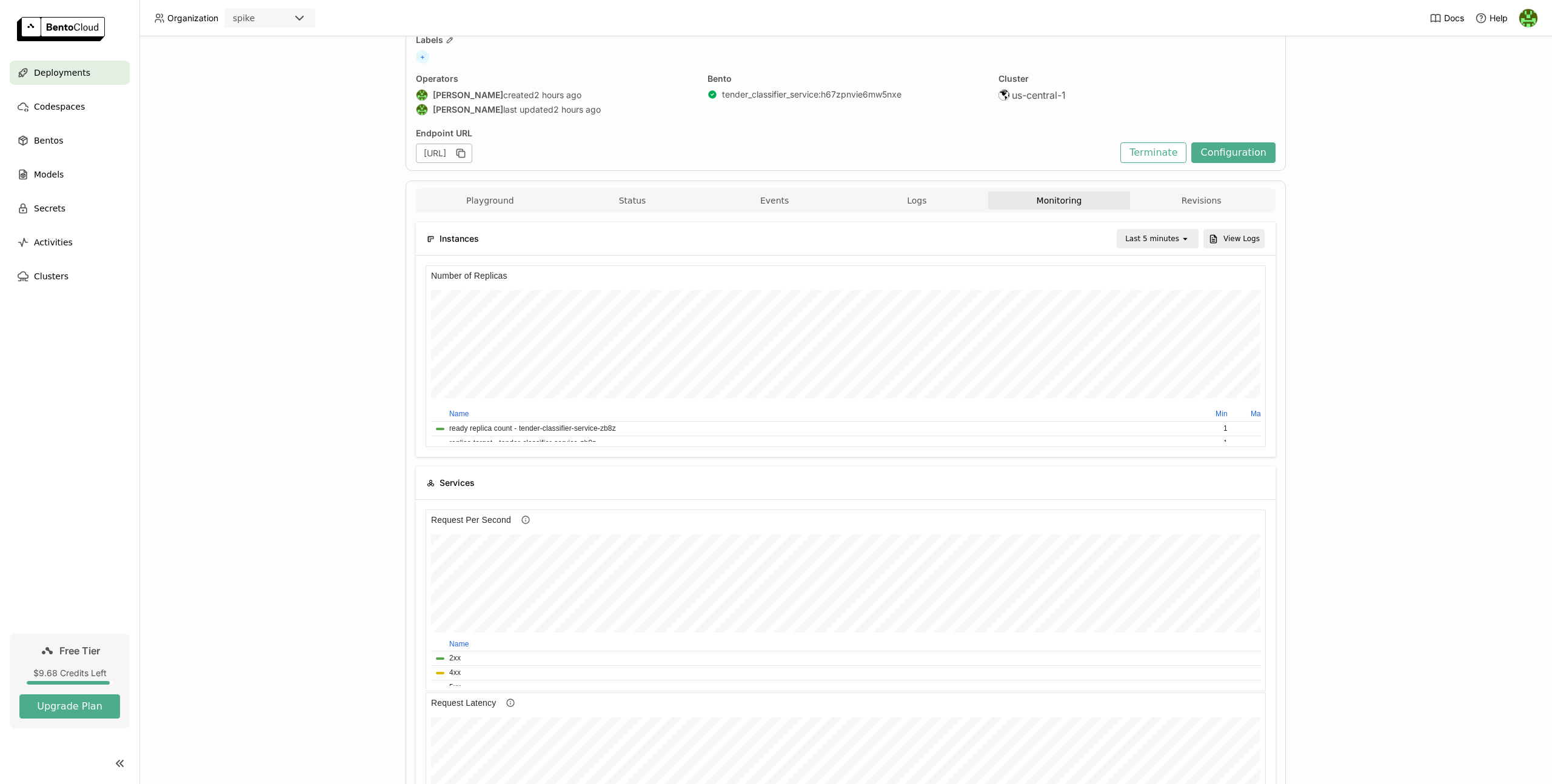
click at [1168, 246] on div "Last 5 minutes" at bounding box center [1149, 239] width 63 height 17
click at [1162, 312] on div "Last 30 minutes" at bounding box center [1155, 304] width 59 height 24
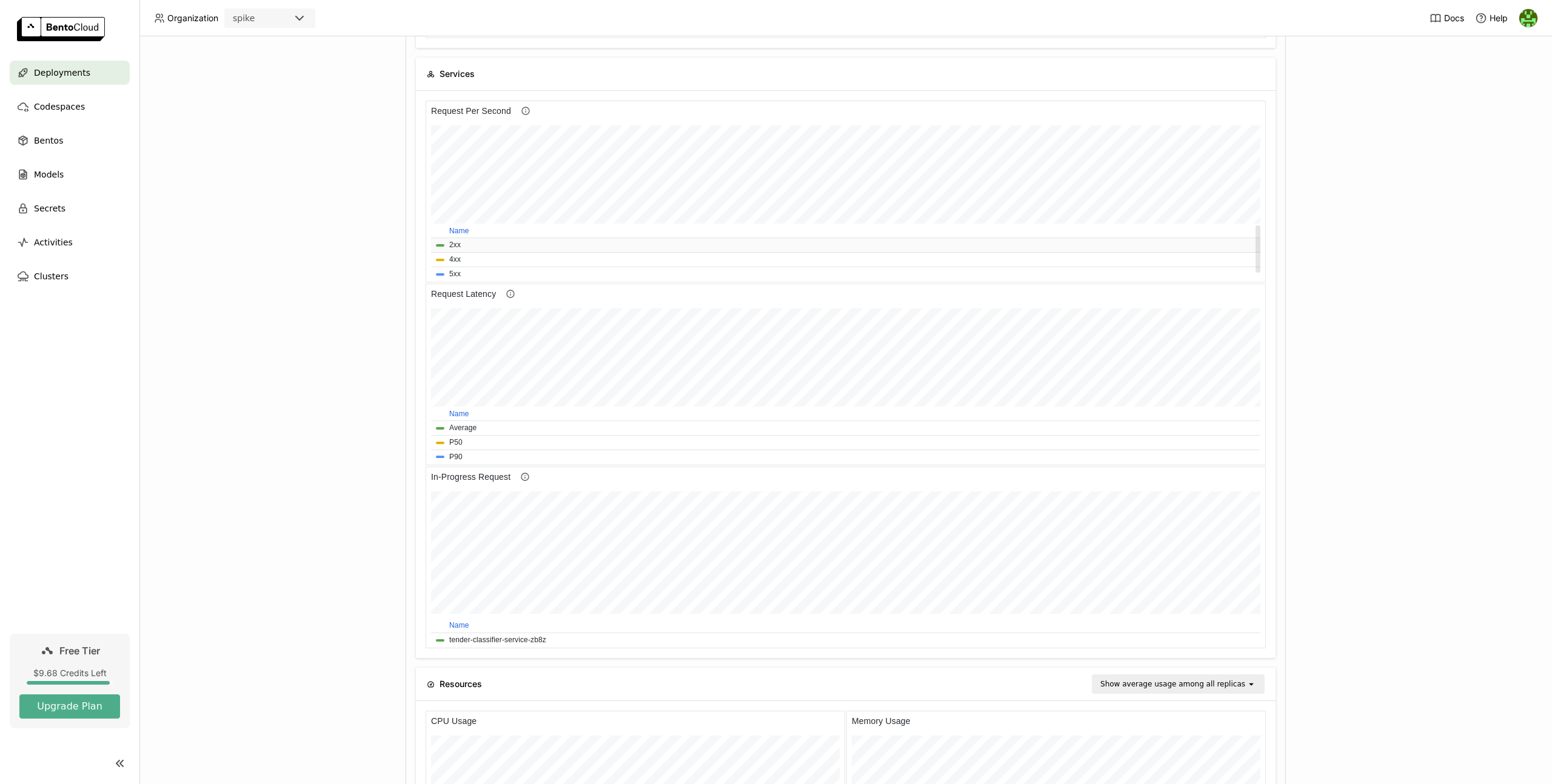
click at [458, 245] on button "2xx" at bounding box center [455, 245] width 12 height 12
click at [447, 245] on span "2xx" at bounding box center [848, 245] width 824 height 12
click at [470, 243] on span "2xx" at bounding box center [848, 245] width 824 height 12
click at [461, 243] on button "2xx" at bounding box center [455, 245] width 12 height 12
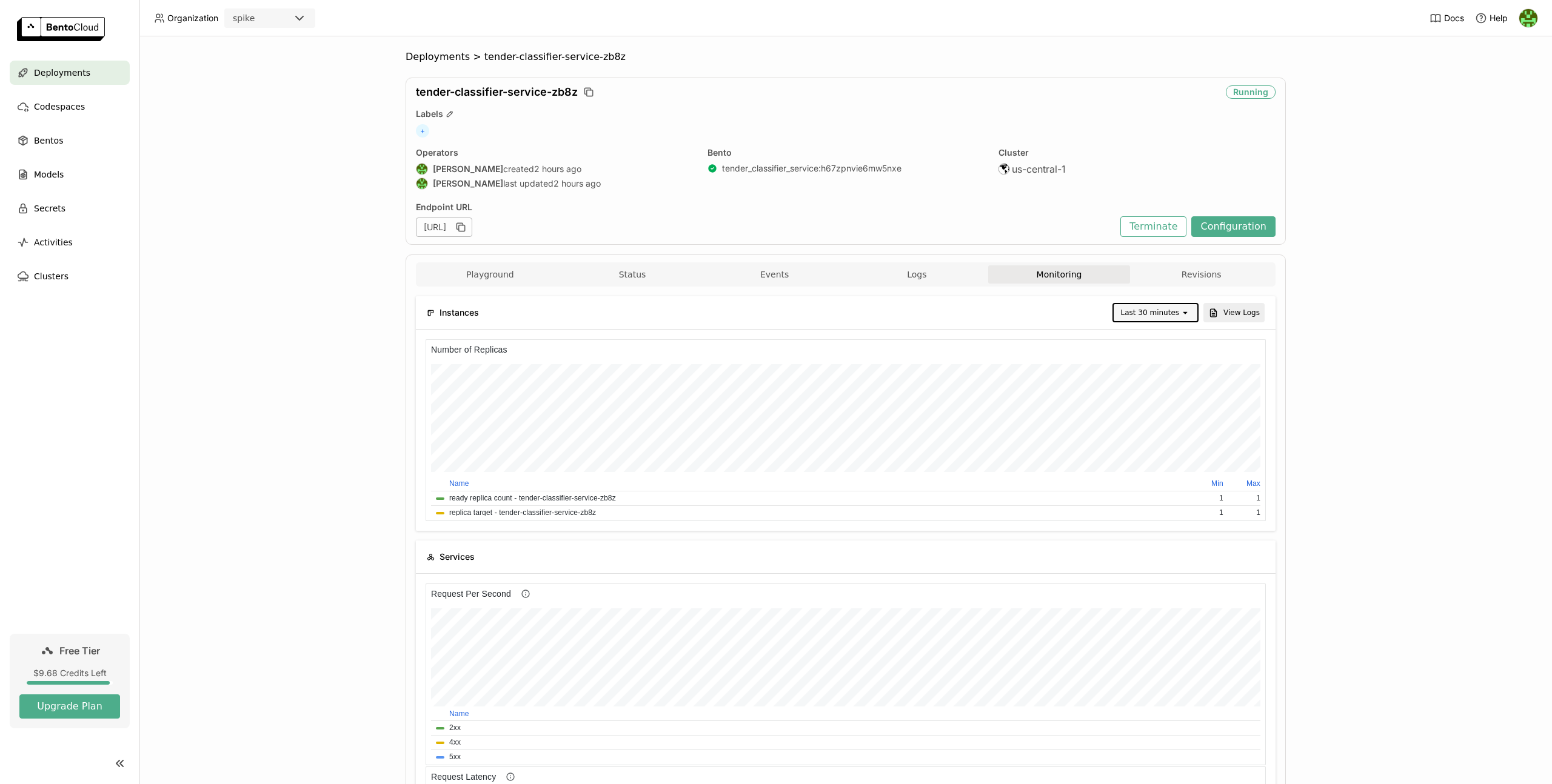
click at [74, 66] on span "Deployments" at bounding box center [62, 72] width 56 height 14
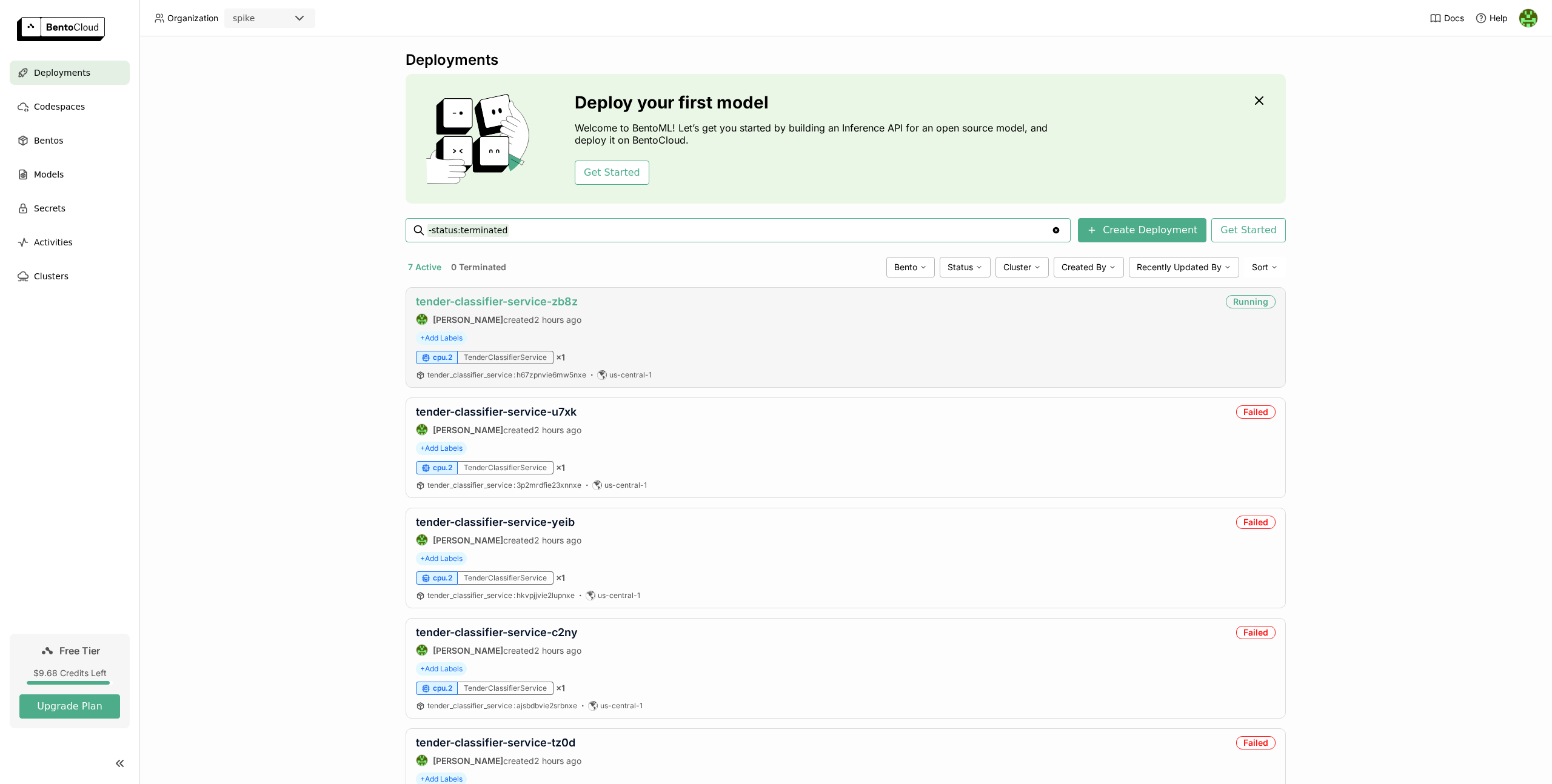
click at [513, 305] on link "tender-classifier-service-zb8z" at bounding box center [497, 301] width 162 height 13
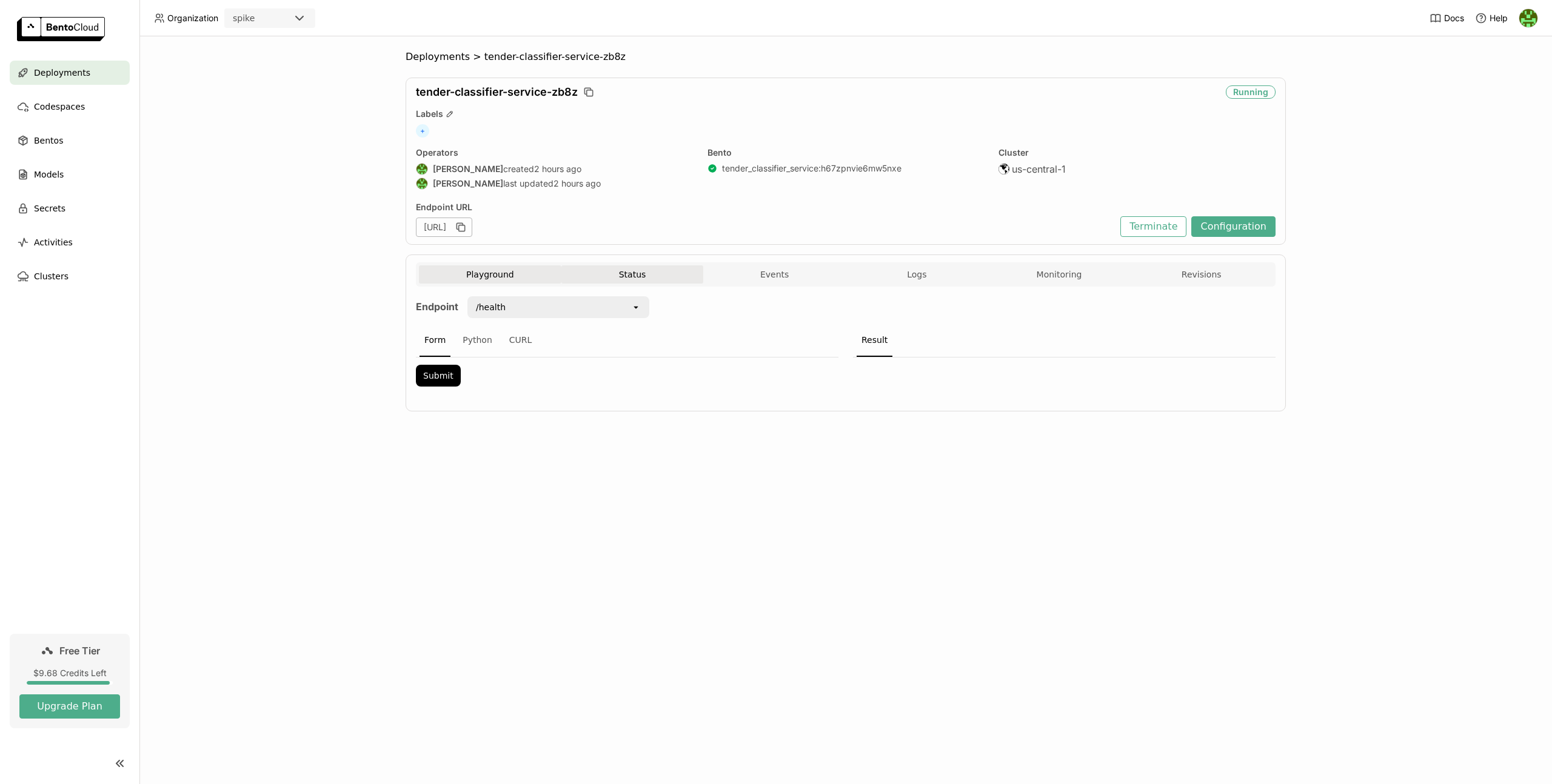
click at [632, 270] on button "Status" at bounding box center [632, 275] width 142 height 18
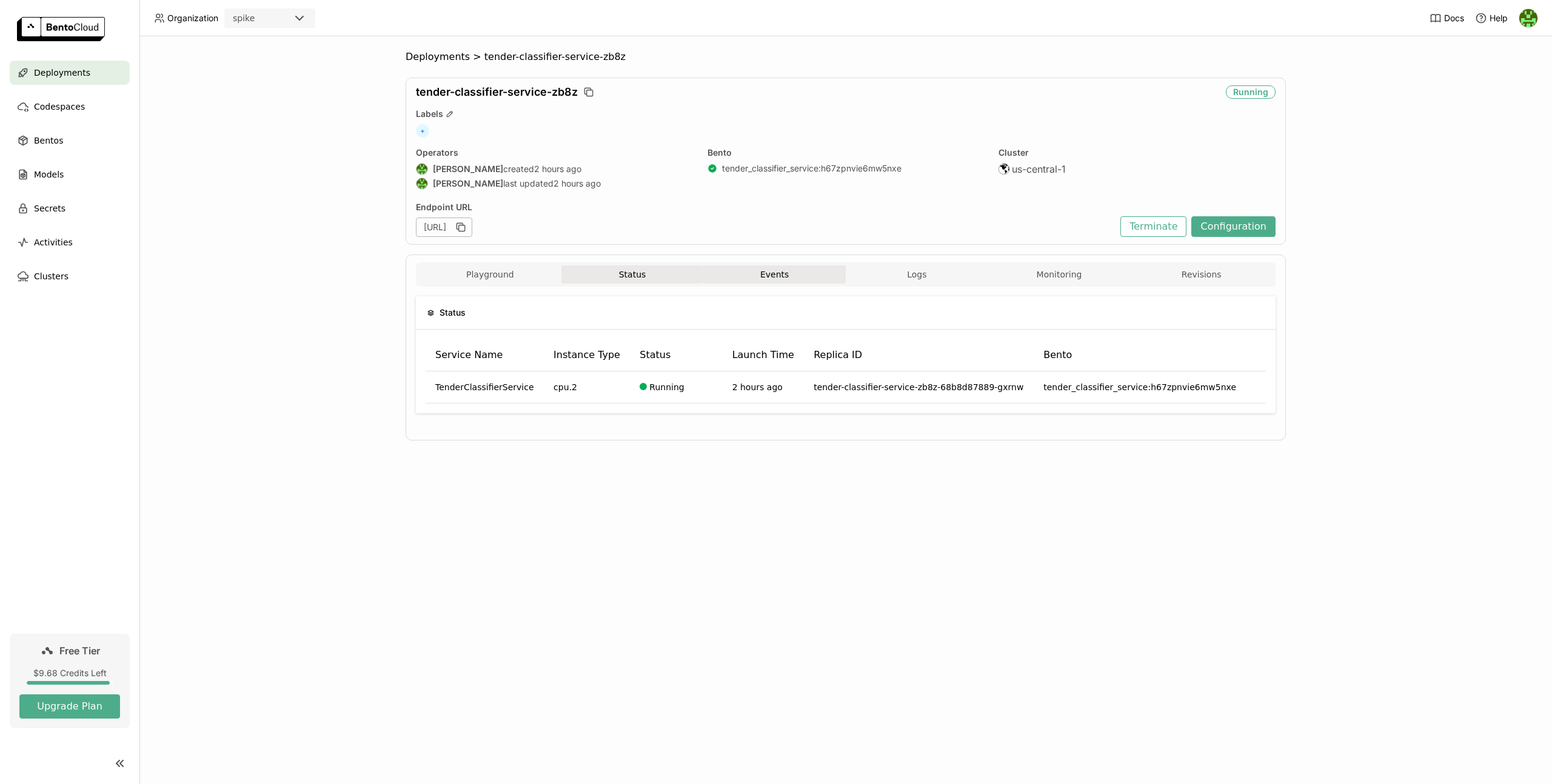
click at [807, 277] on button "Events" at bounding box center [775, 275] width 142 height 18
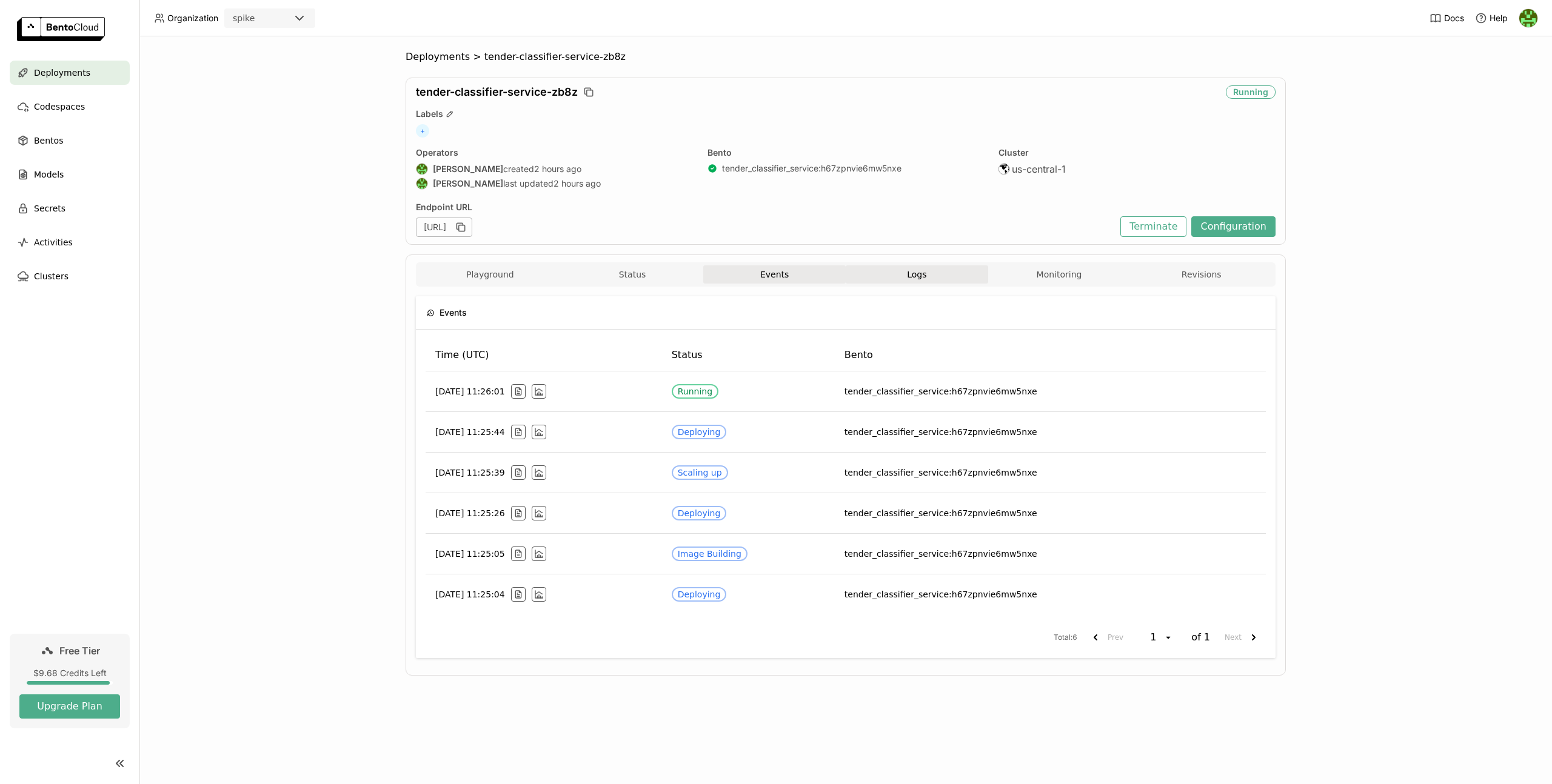
click at [882, 282] on button "Logs" at bounding box center [917, 275] width 142 height 18
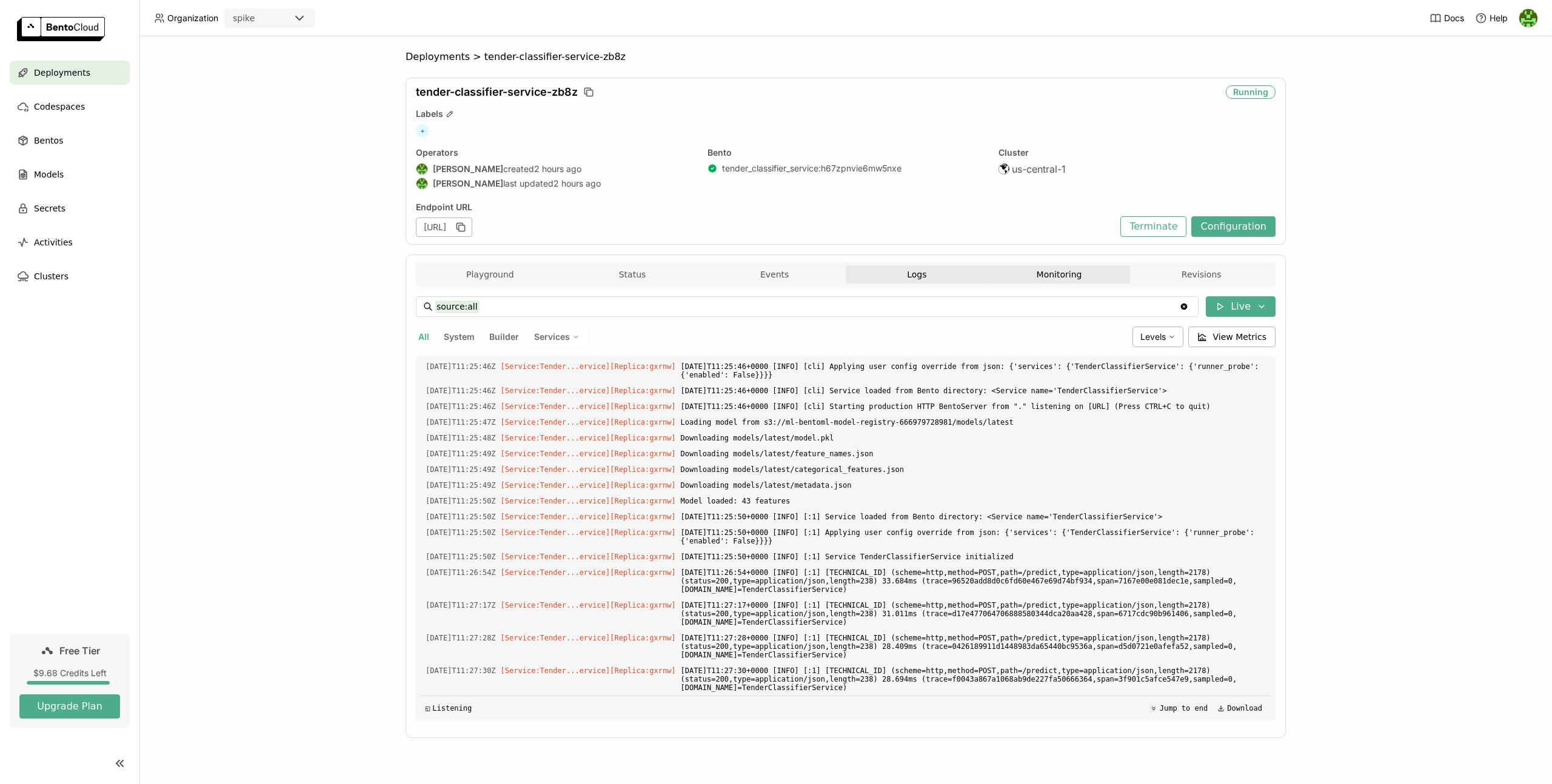
click at [1080, 266] on button "Monitoring" at bounding box center [1059, 275] width 142 height 18
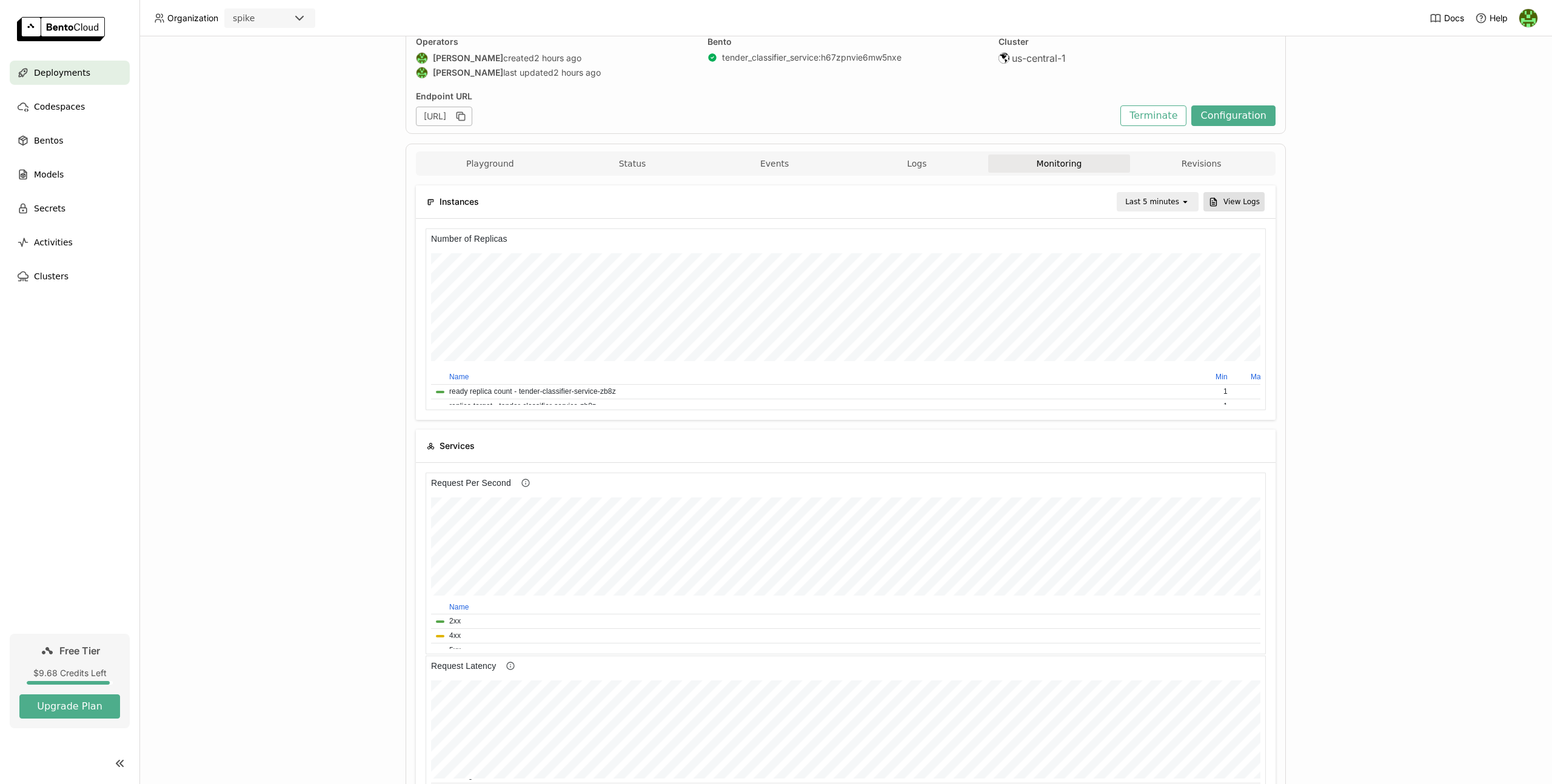
click at [1226, 208] on button "View Logs" at bounding box center [1234, 202] width 61 height 20
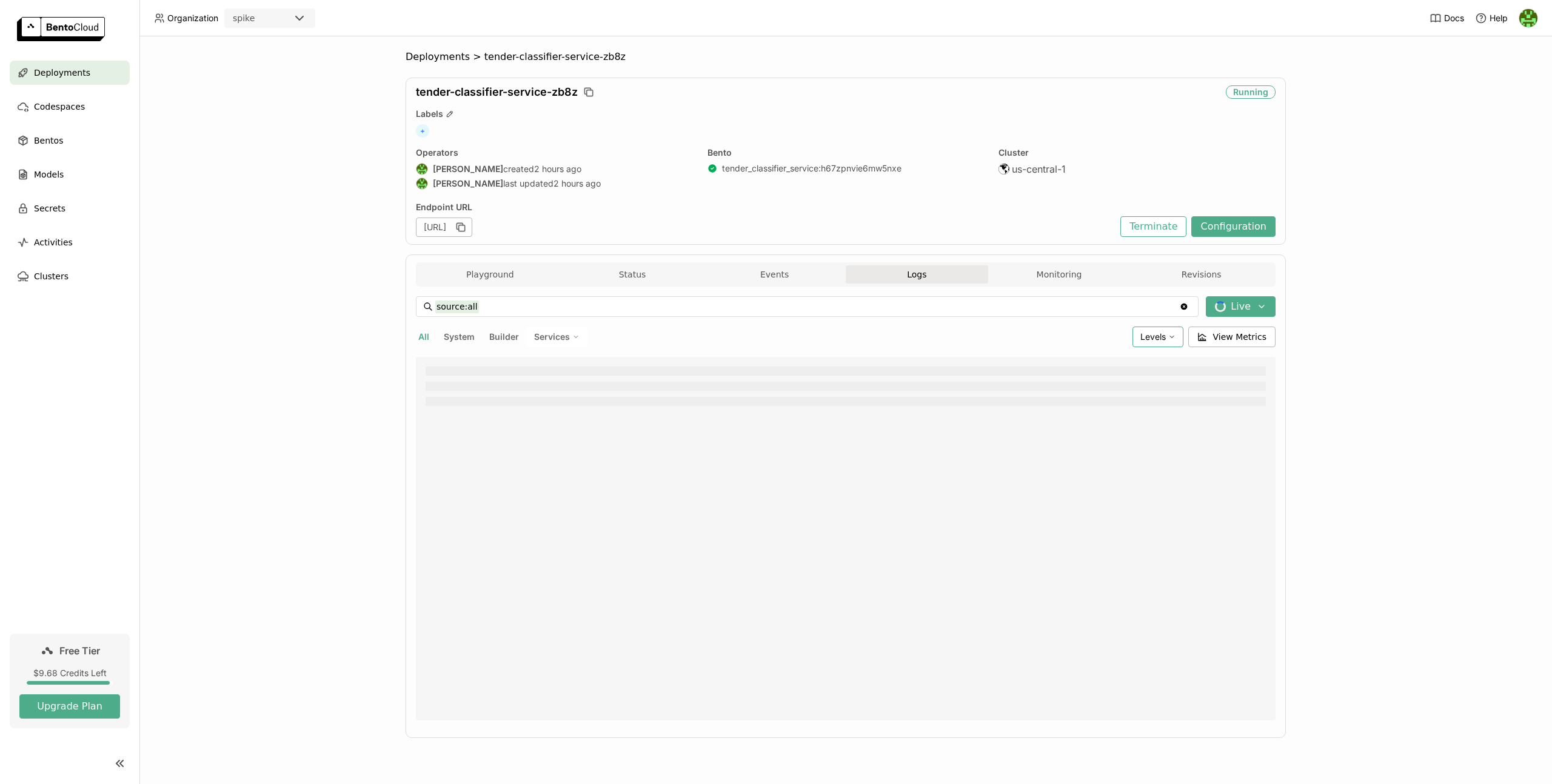
click at [1175, 338] on icon at bounding box center [1172, 337] width 7 height 7
click at [1217, 337] on span "View Metrics" at bounding box center [1240, 337] width 54 height 12
